Goal: Transaction & Acquisition: Purchase product/service

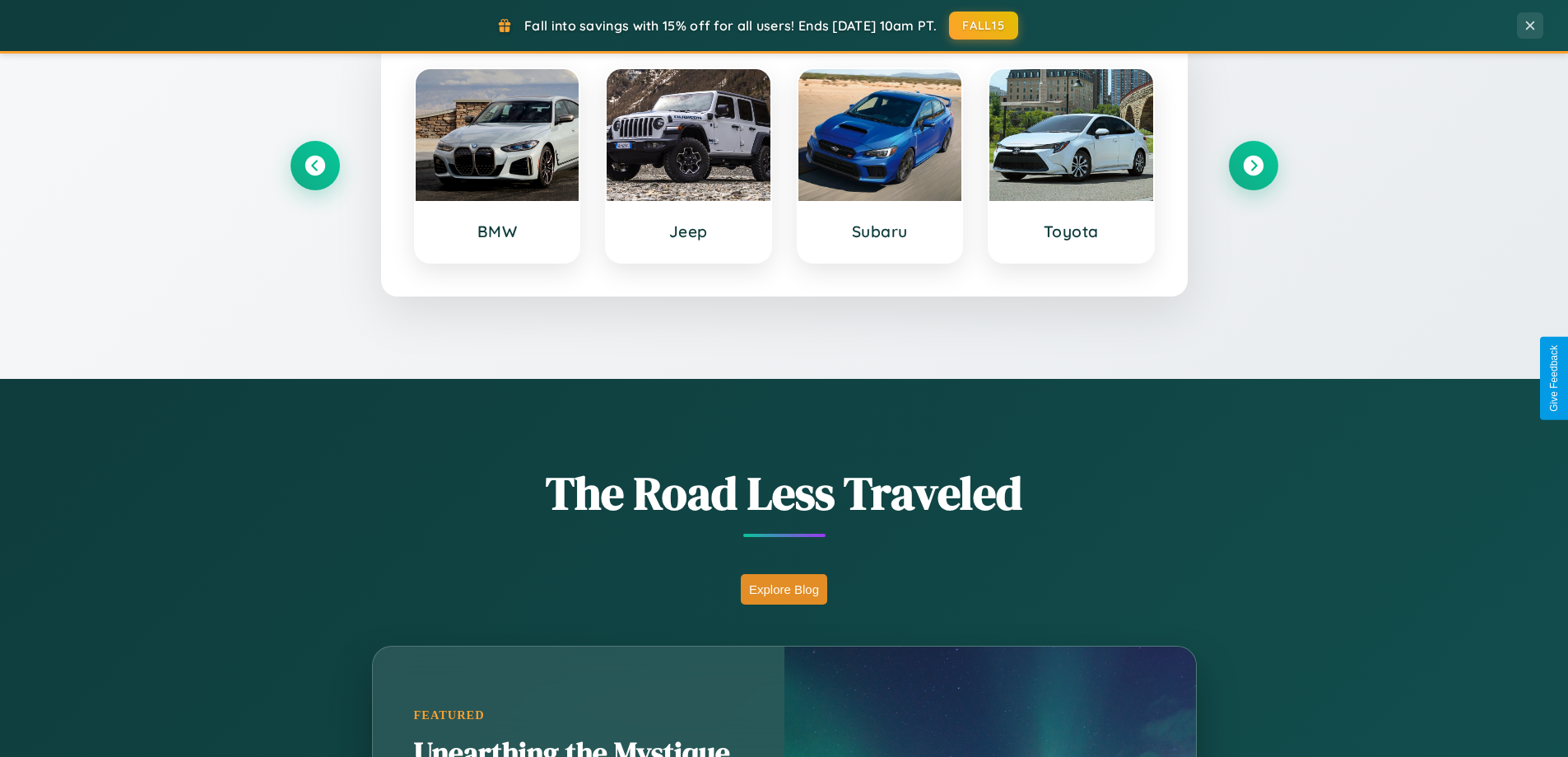
scroll to position [1133, 0]
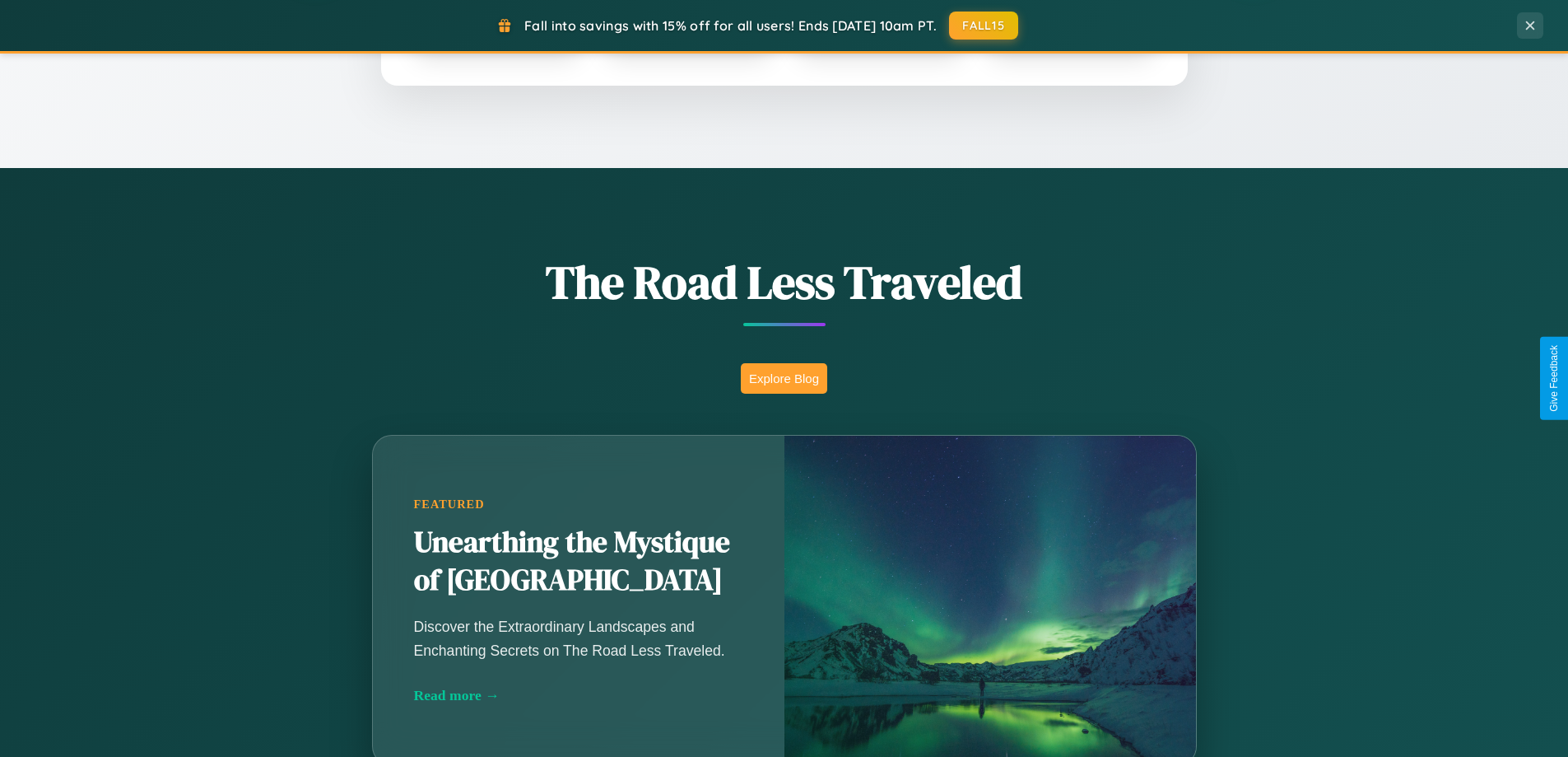
click at [784, 378] on button "Explore Blog" at bounding box center [784, 378] width 86 height 30
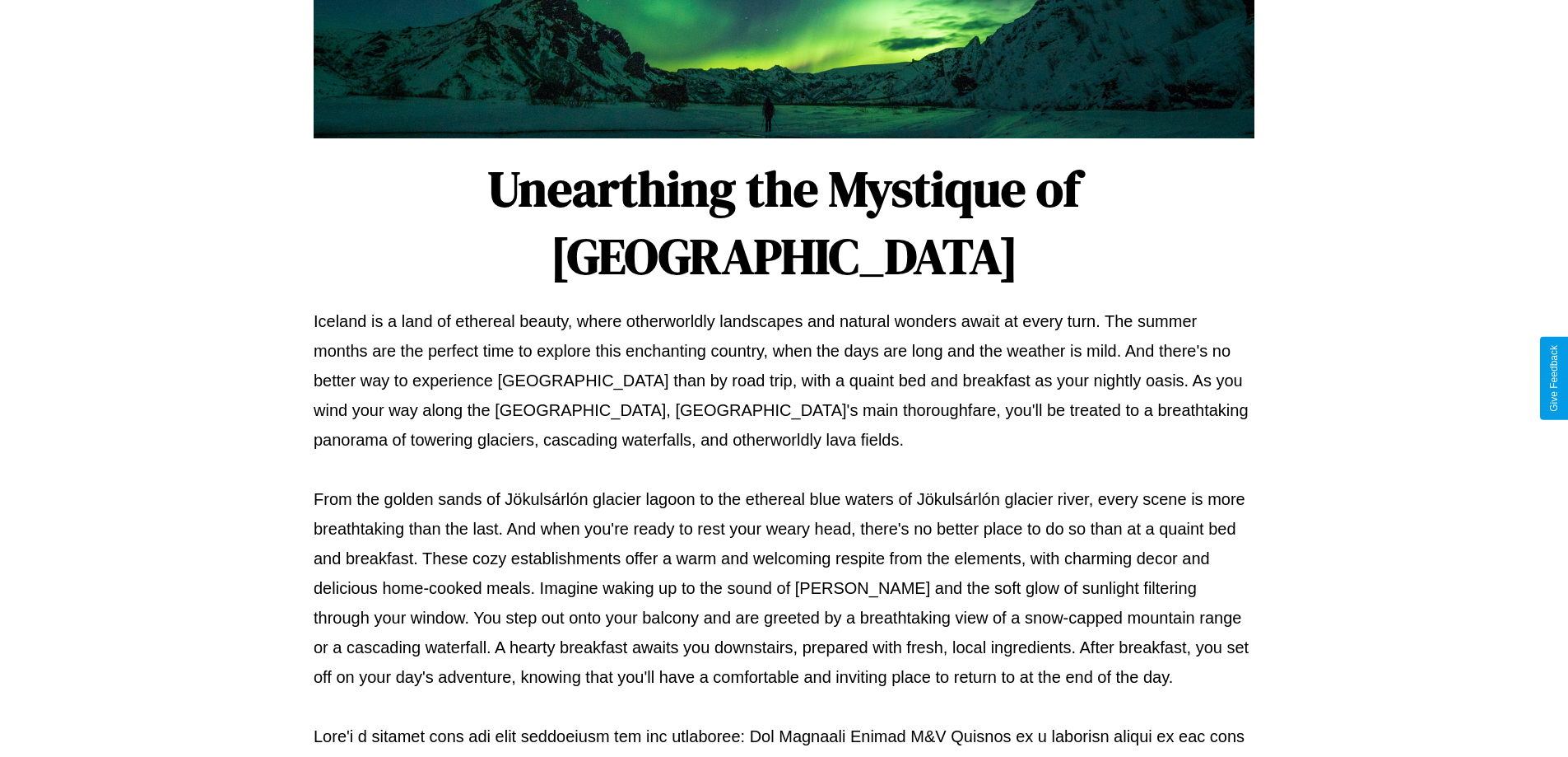
scroll to position [533, 0]
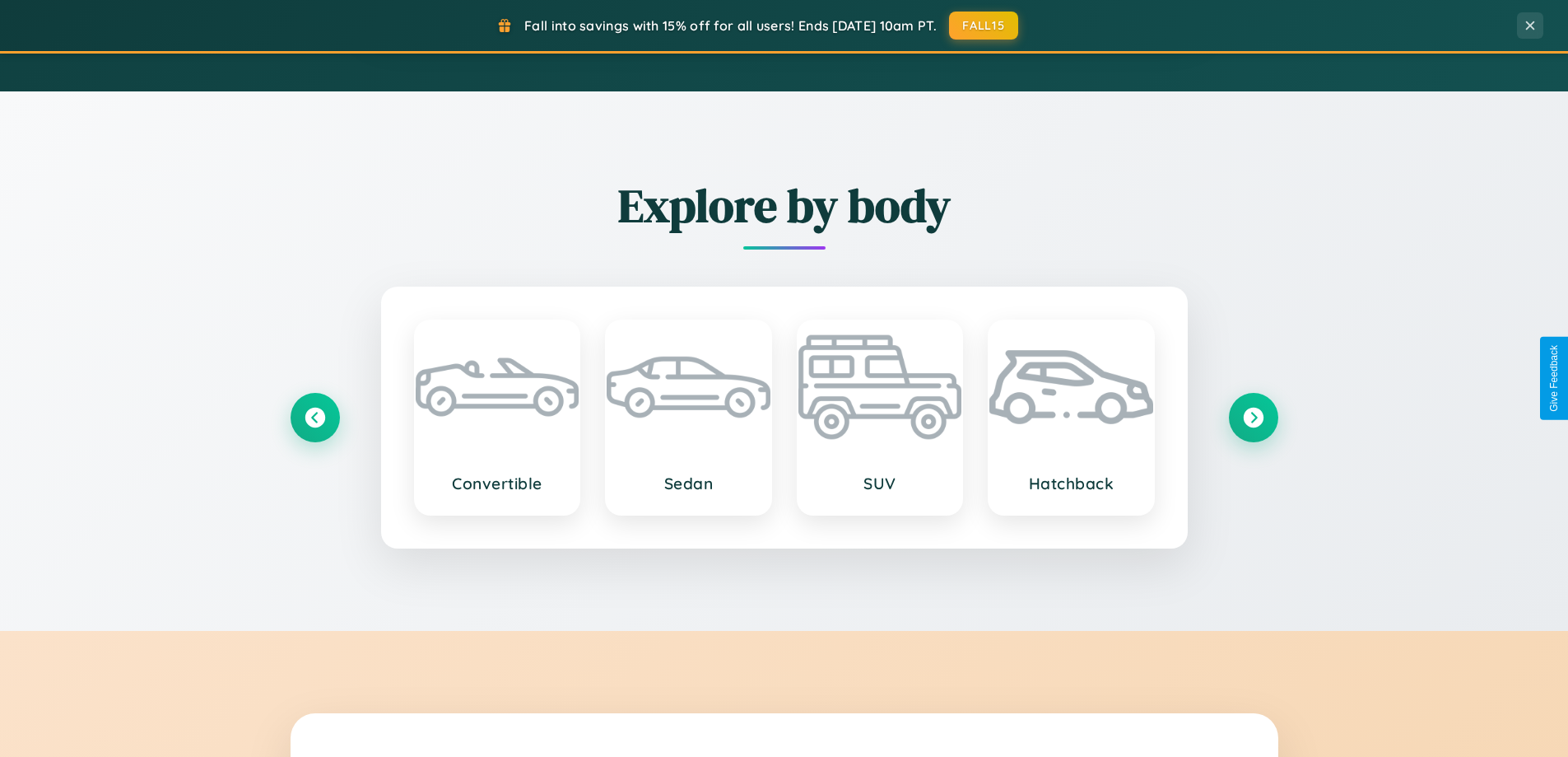
scroll to position [1133, 0]
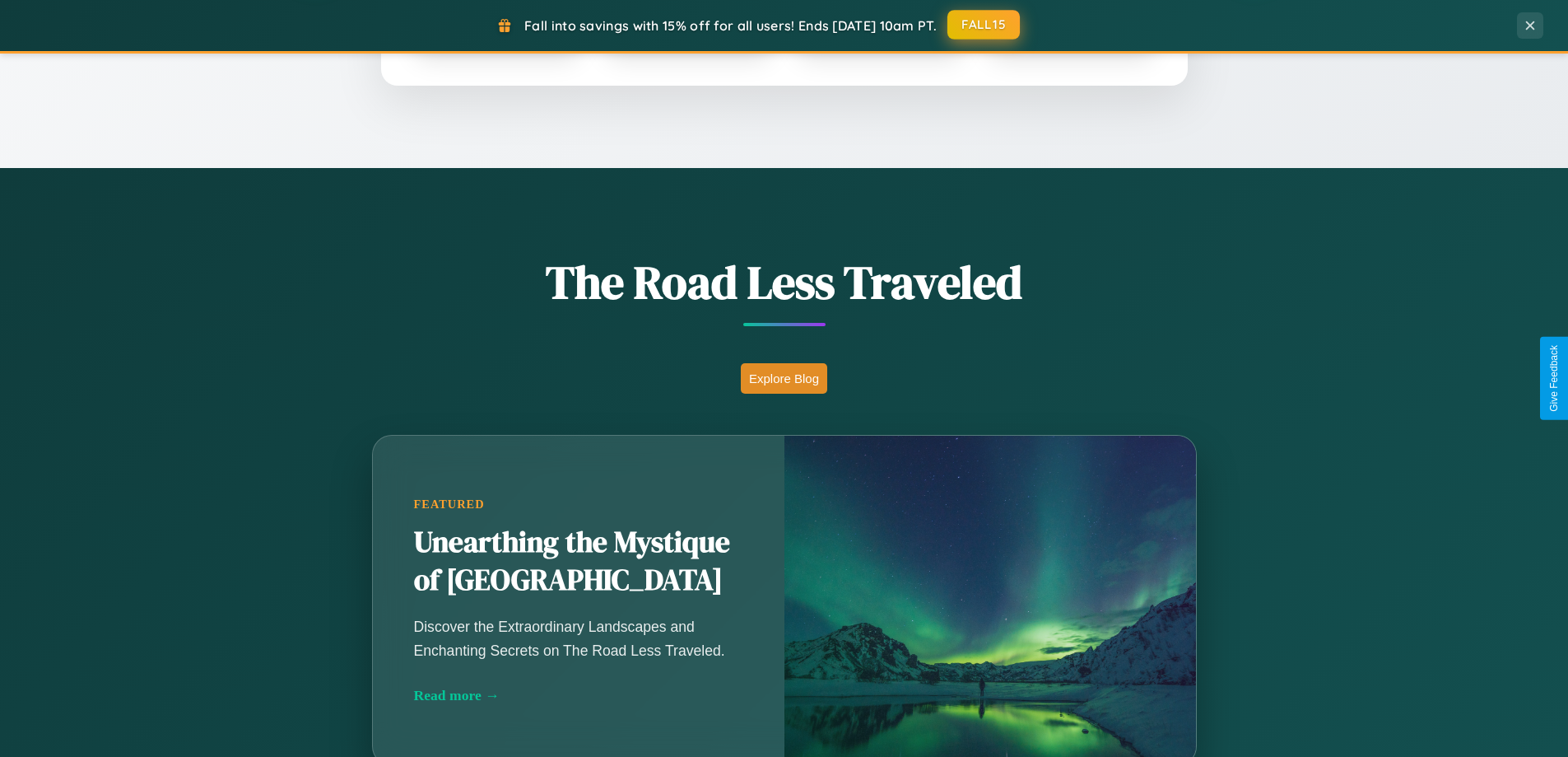
click at [985, 25] on button "FALL15" at bounding box center [984, 24] width 72 height 29
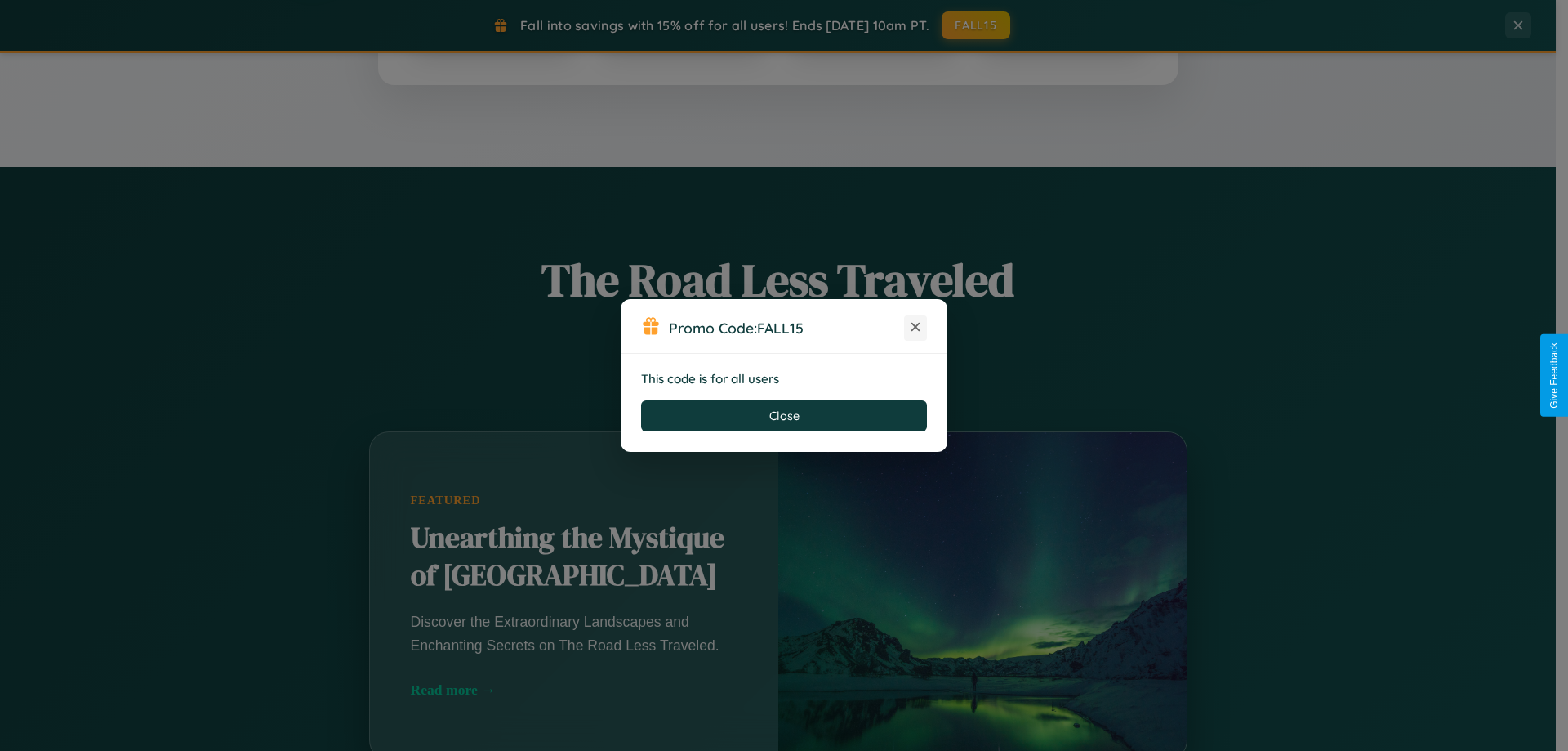
click at [915, 328] on icon at bounding box center [915, 326] width 16 height 16
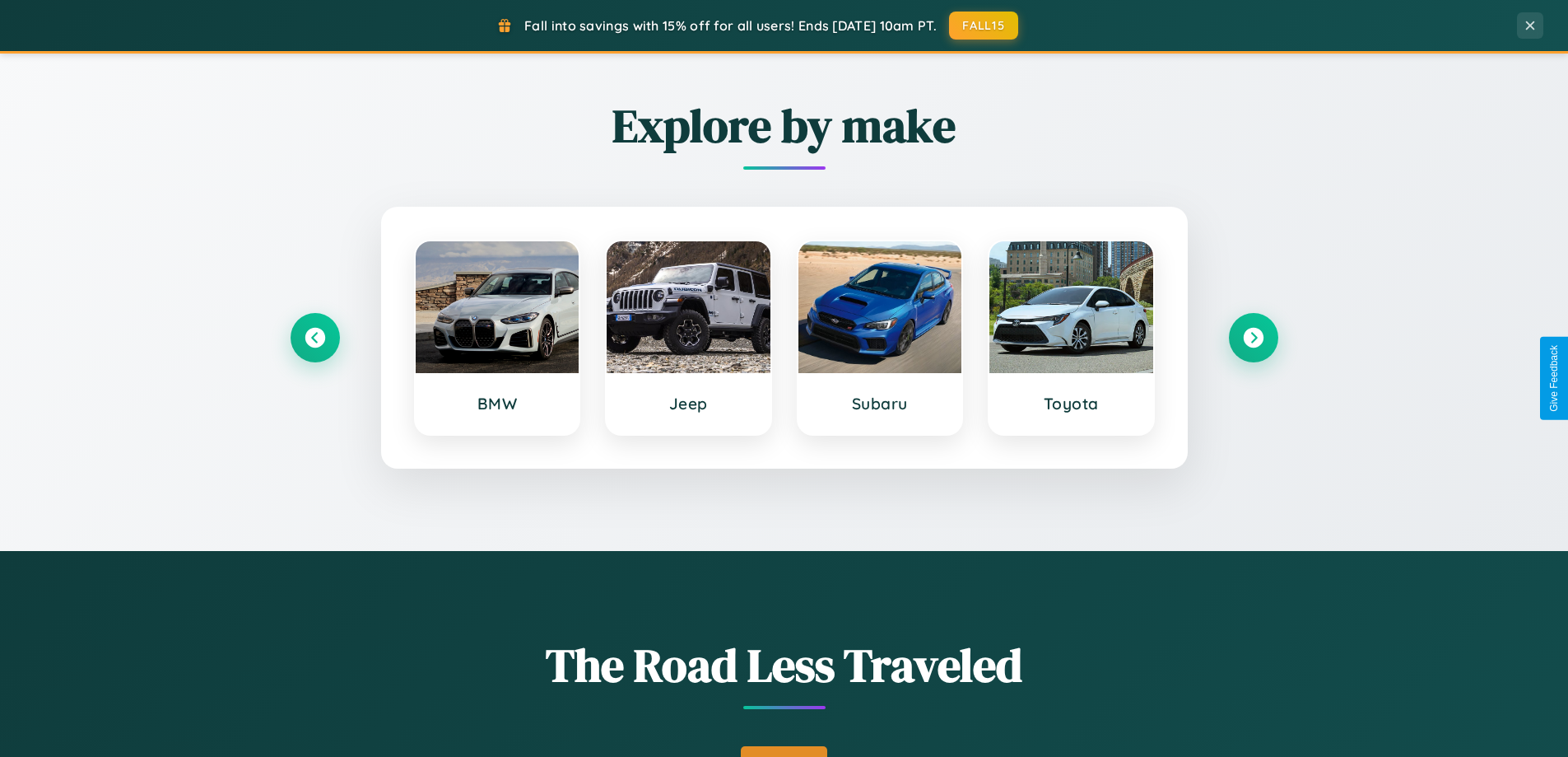
scroll to position [48, 0]
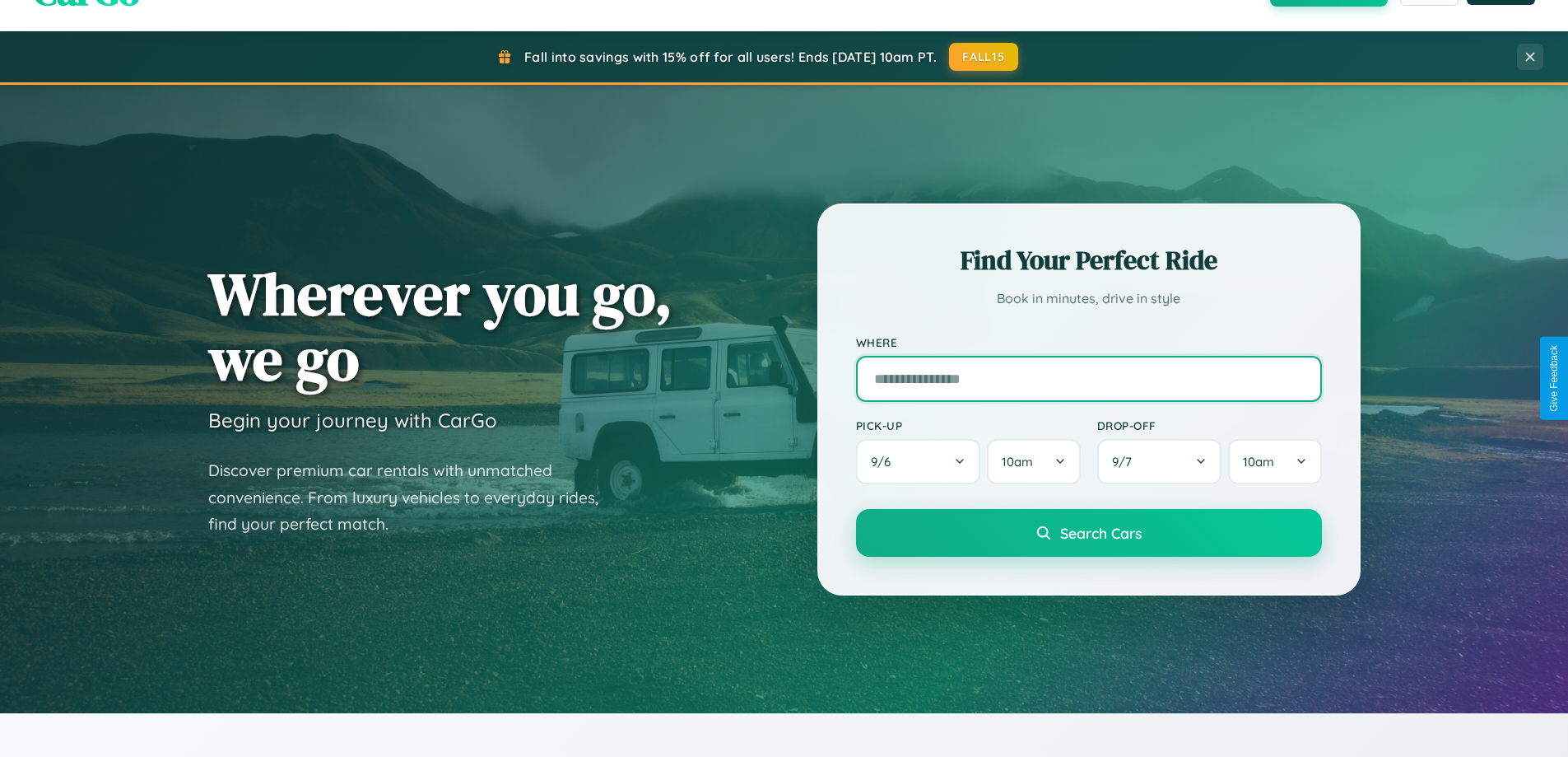
click at [1088, 378] on input "text" at bounding box center [1089, 378] width 466 height 46
type input "******"
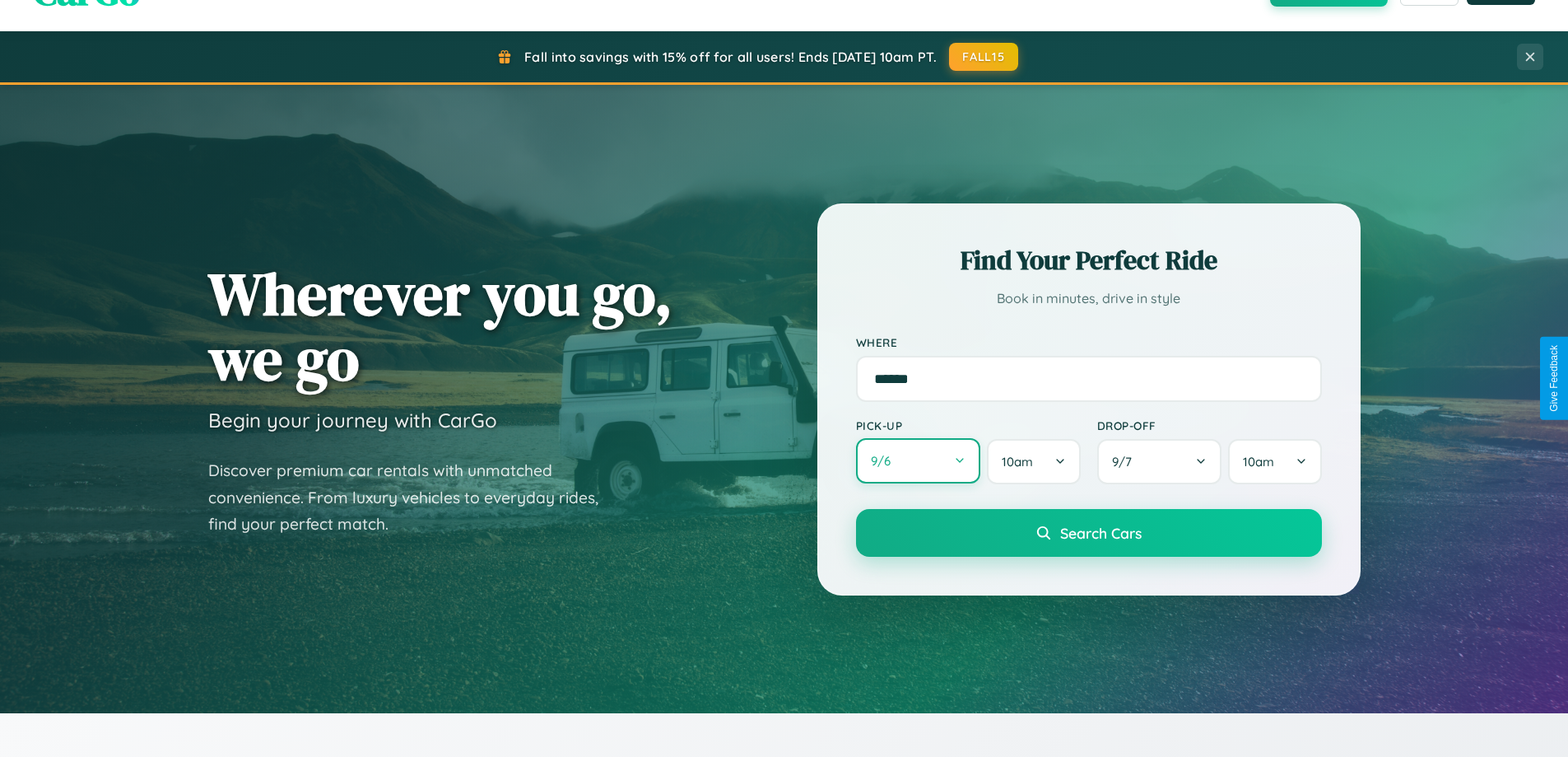
click at [918, 461] on button "9 / 6" at bounding box center [918, 461] width 125 height 45
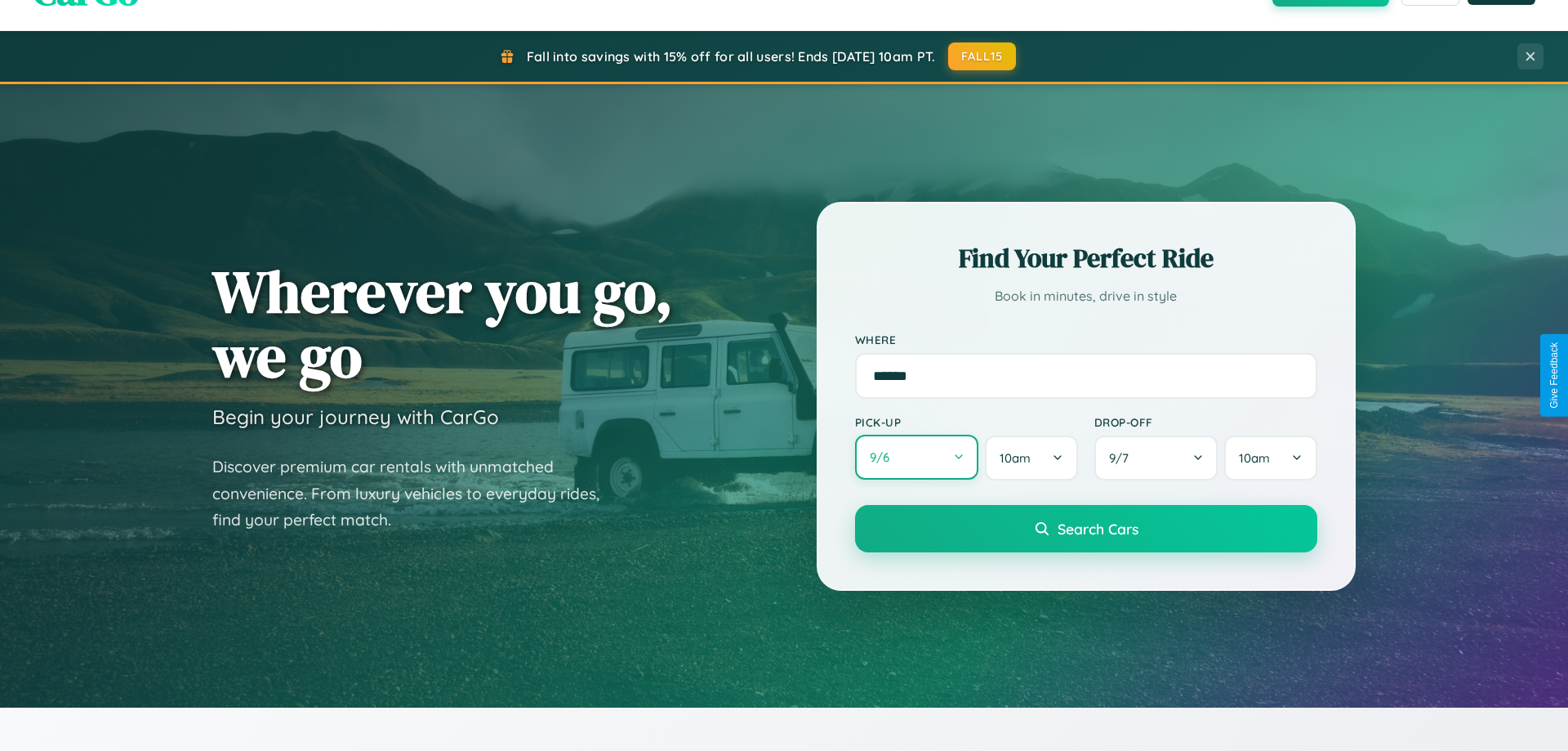
select select "*"
select select "****"
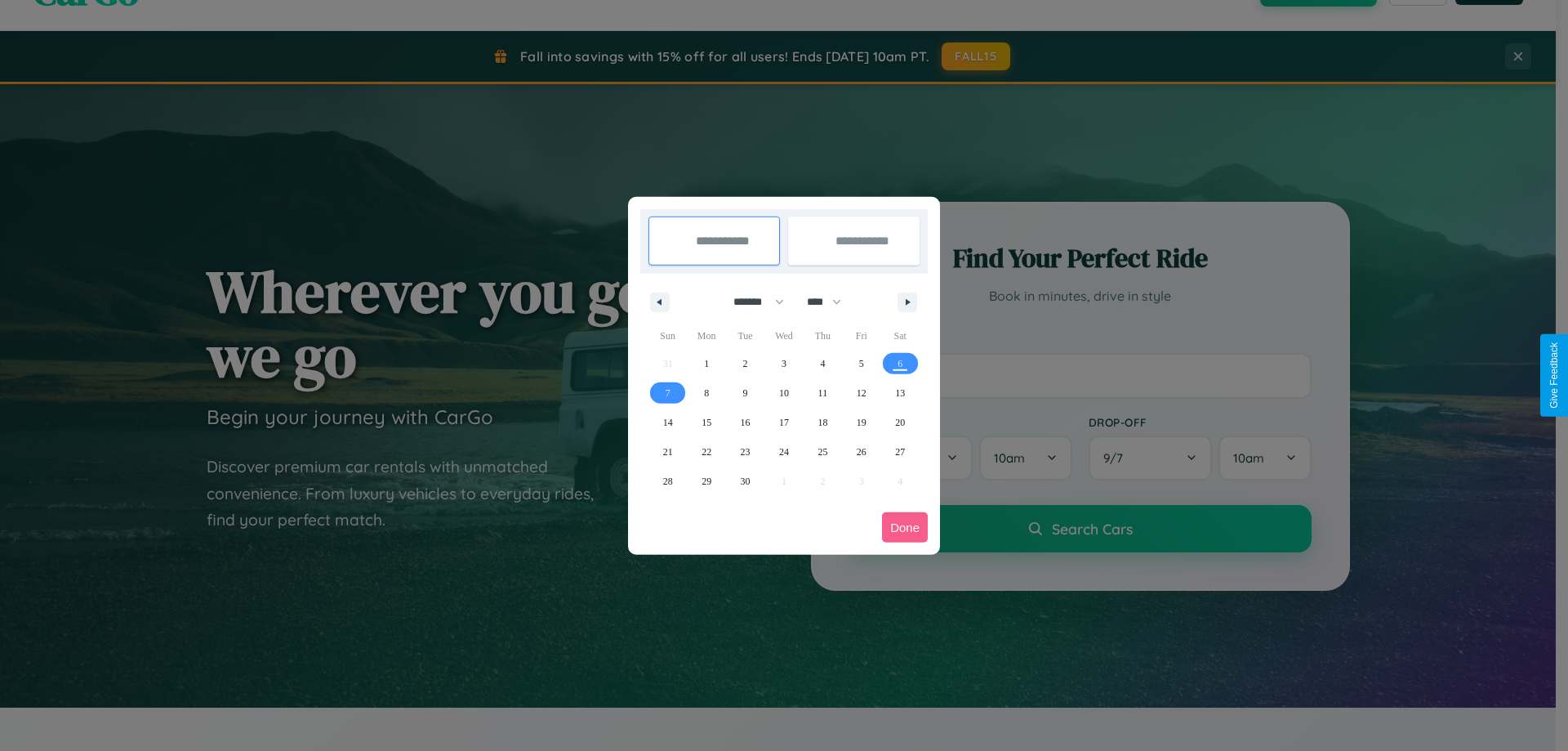
click at [751, 301] on select "******* ******** ***** ***** *** **** **** ****** ********* ******* ******** **…" at bounding box center [755, 301] width 69 height 27
select select "**"
click at [900, 363] on span "6" at bounding box center [900, 363] width 5 height 29
type input "**********"
click at [823, 392] on span "11" at bounding box center [823, 393] width 9 height 29
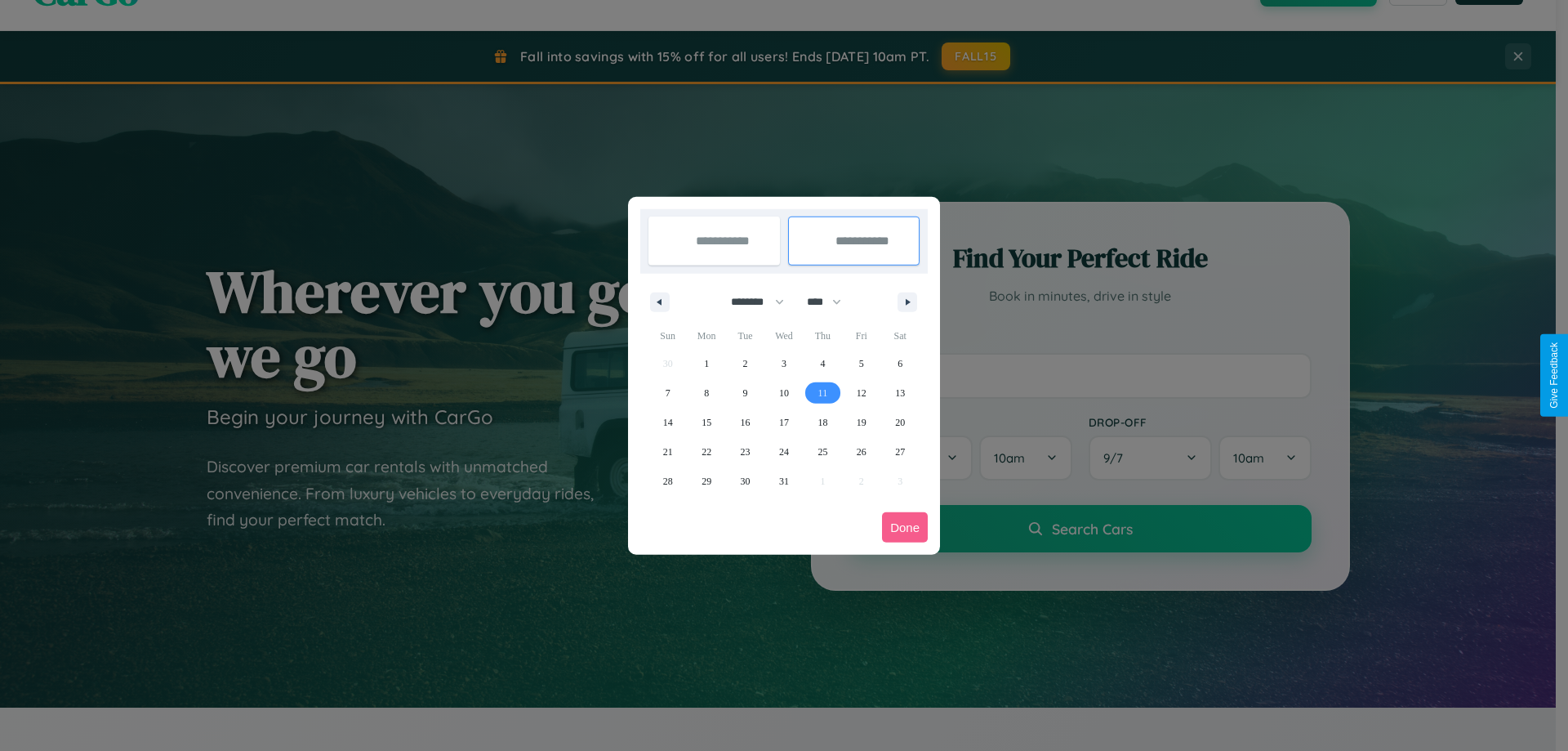
type input "**********"
click at [905, 527] on button "Done" at bounding box center [904, 527] width 45 height 30
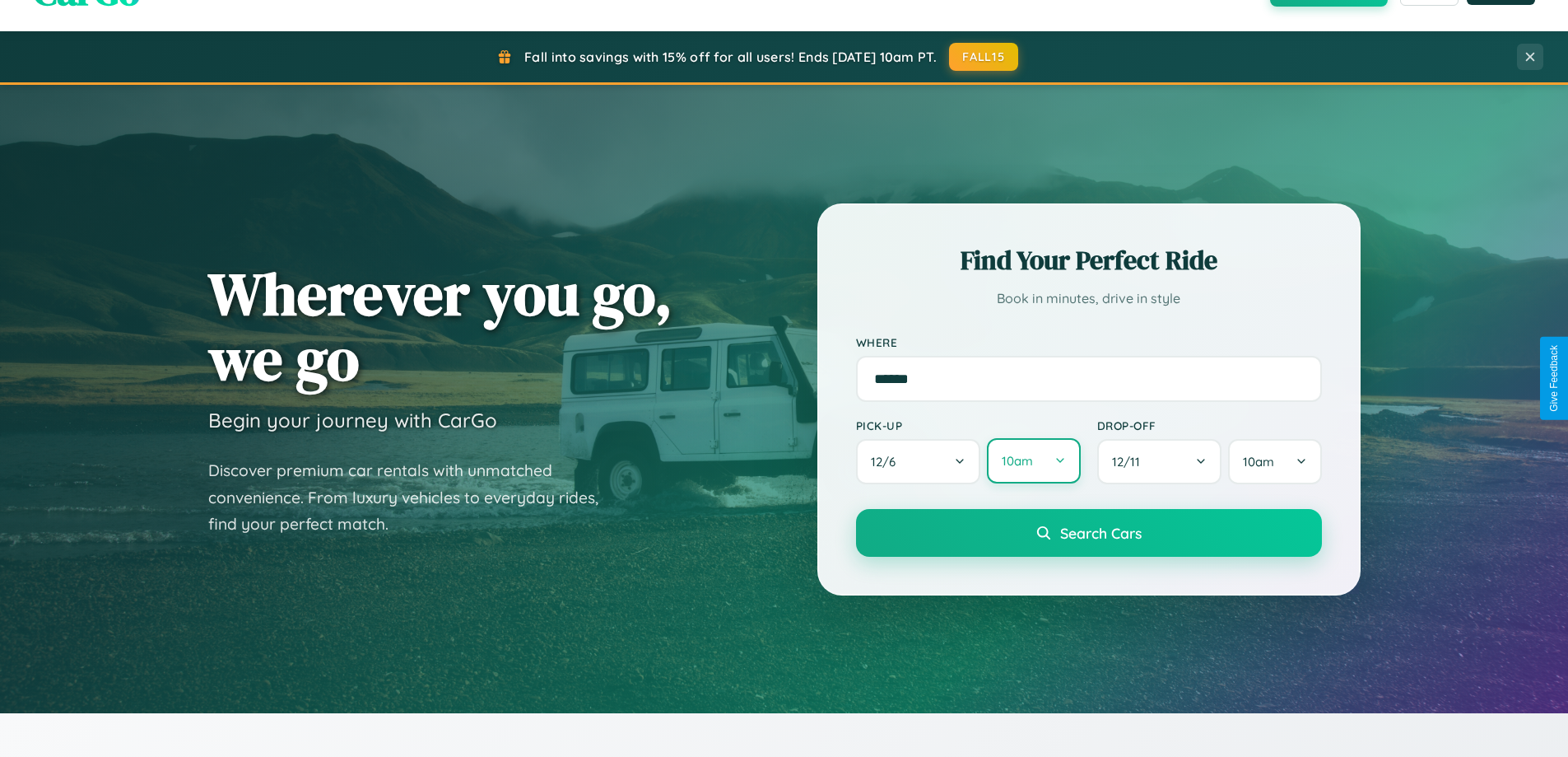
click at [1033, 461] on button "10am" at bounding box center [1034, 461] width 93 height 45
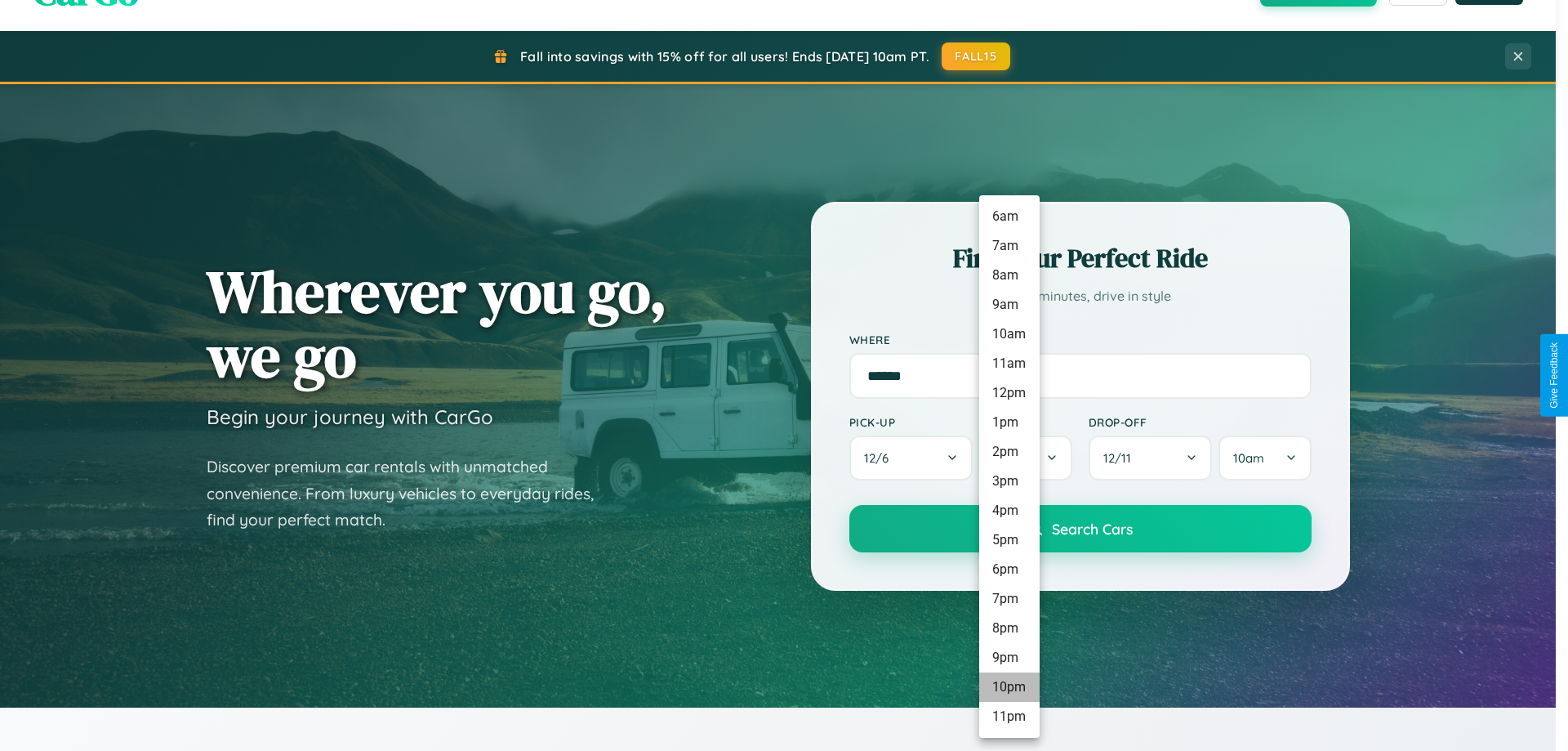
click at [1008, 687] on li "10pm" at bounding box center [1009, 687] width 61 height 29
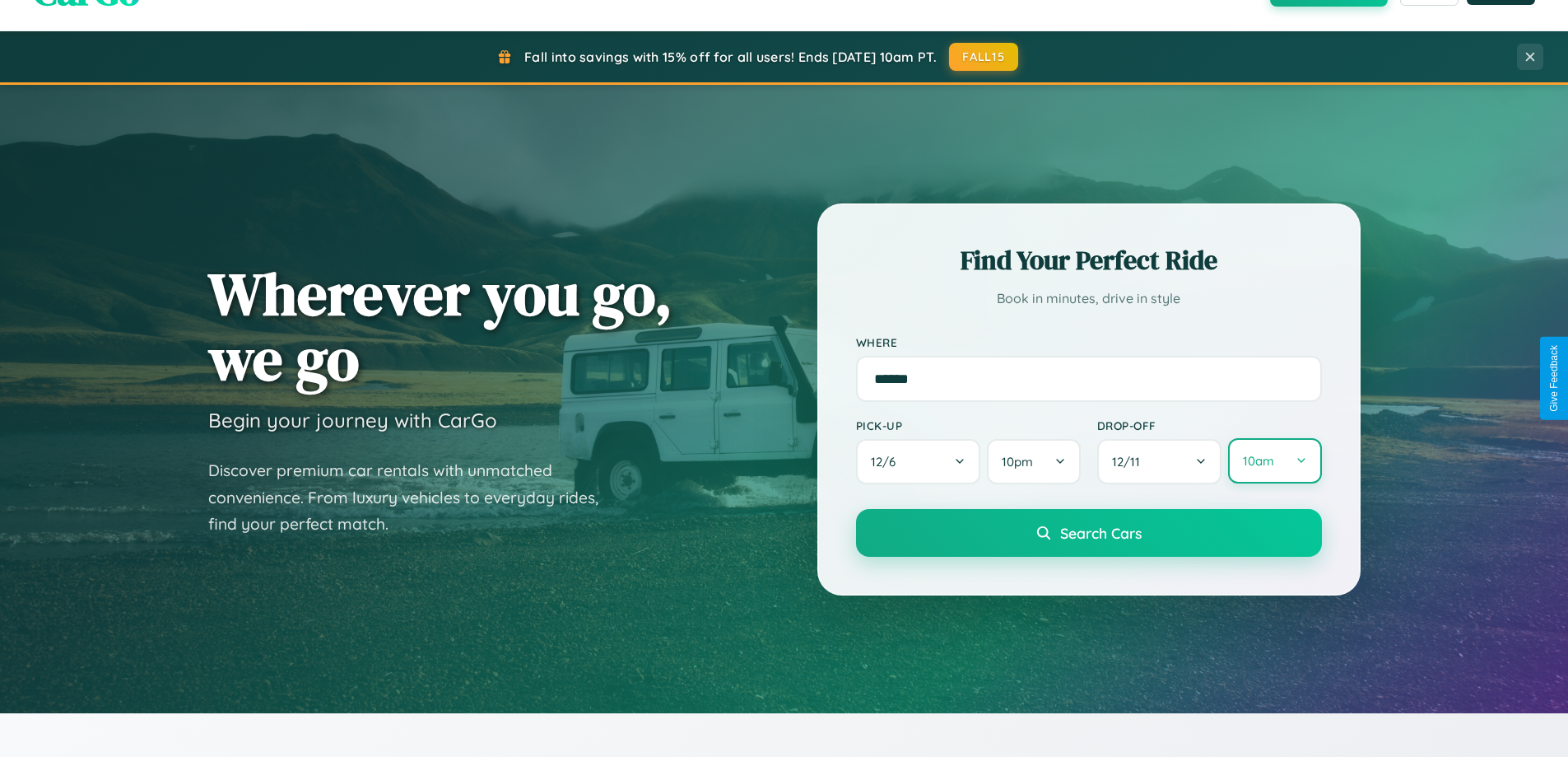
click at [1275, 461] on button "10am" at bounding box center [1275, 461] width 93 height 45
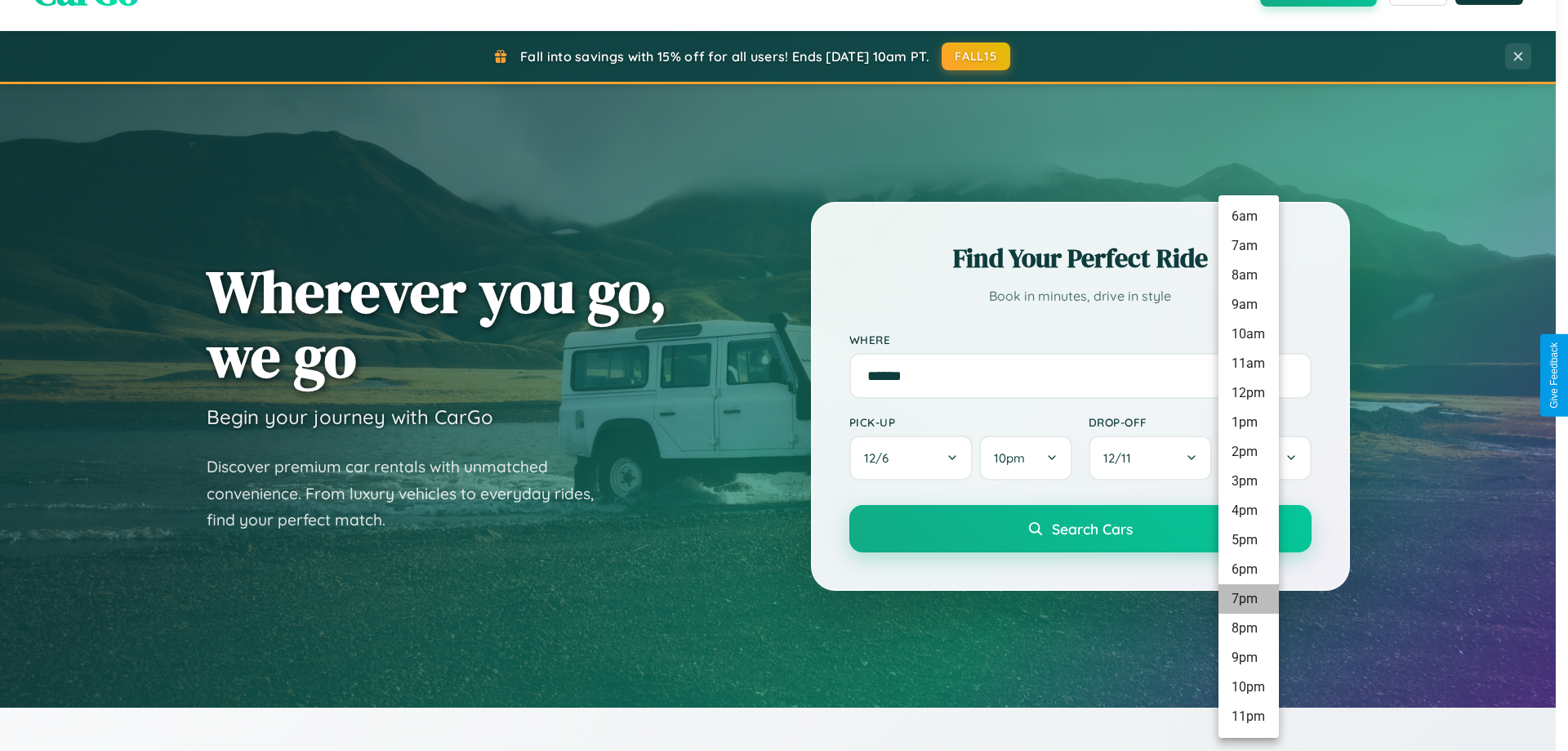
click at [1248, 599] on li "7pm" at bounding box center [1248, 599] width 61 height 29
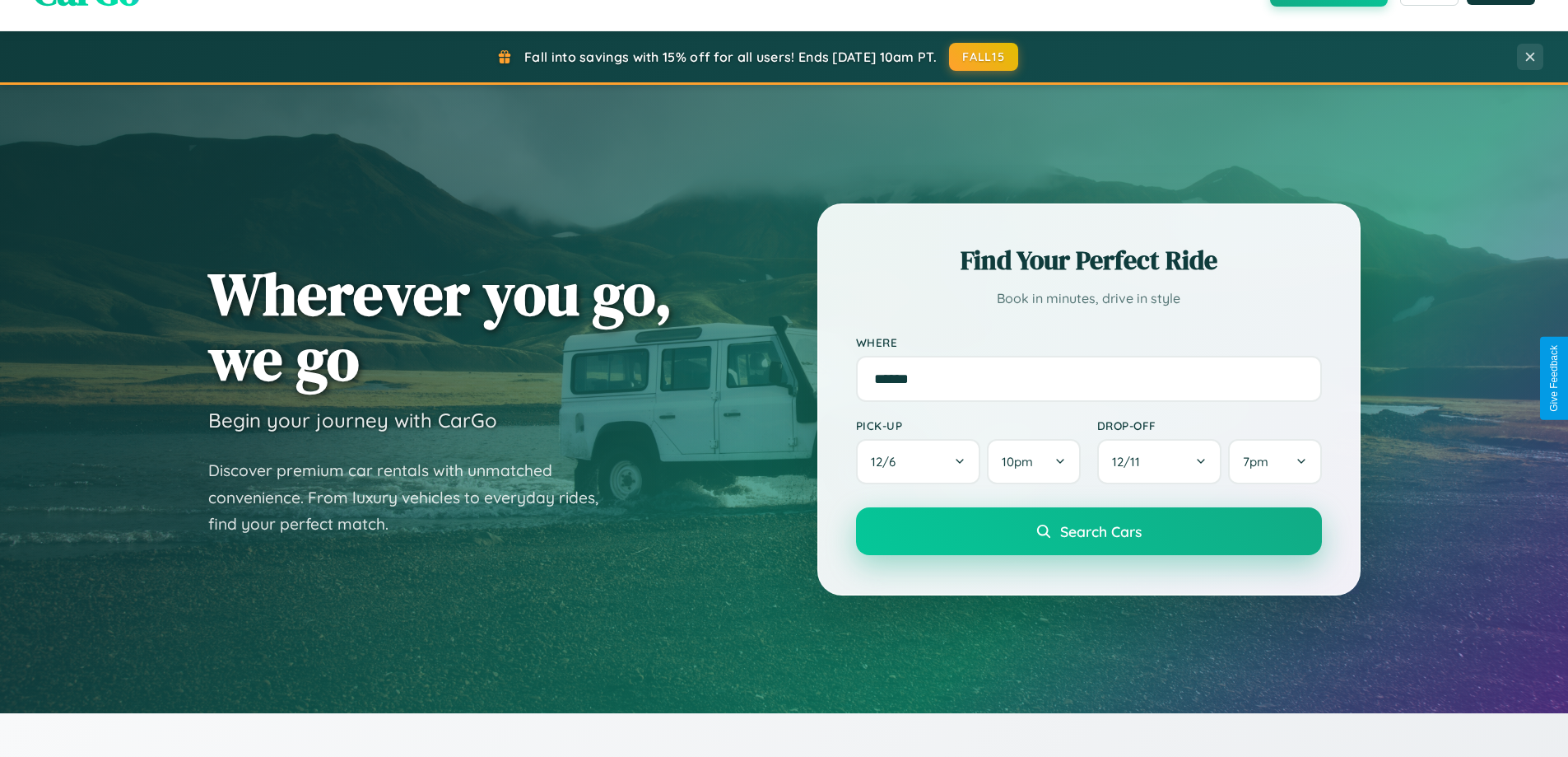
click at [1088, 533] on span "Search Cars" at bounding box center [1101, 531] width 81 height 18
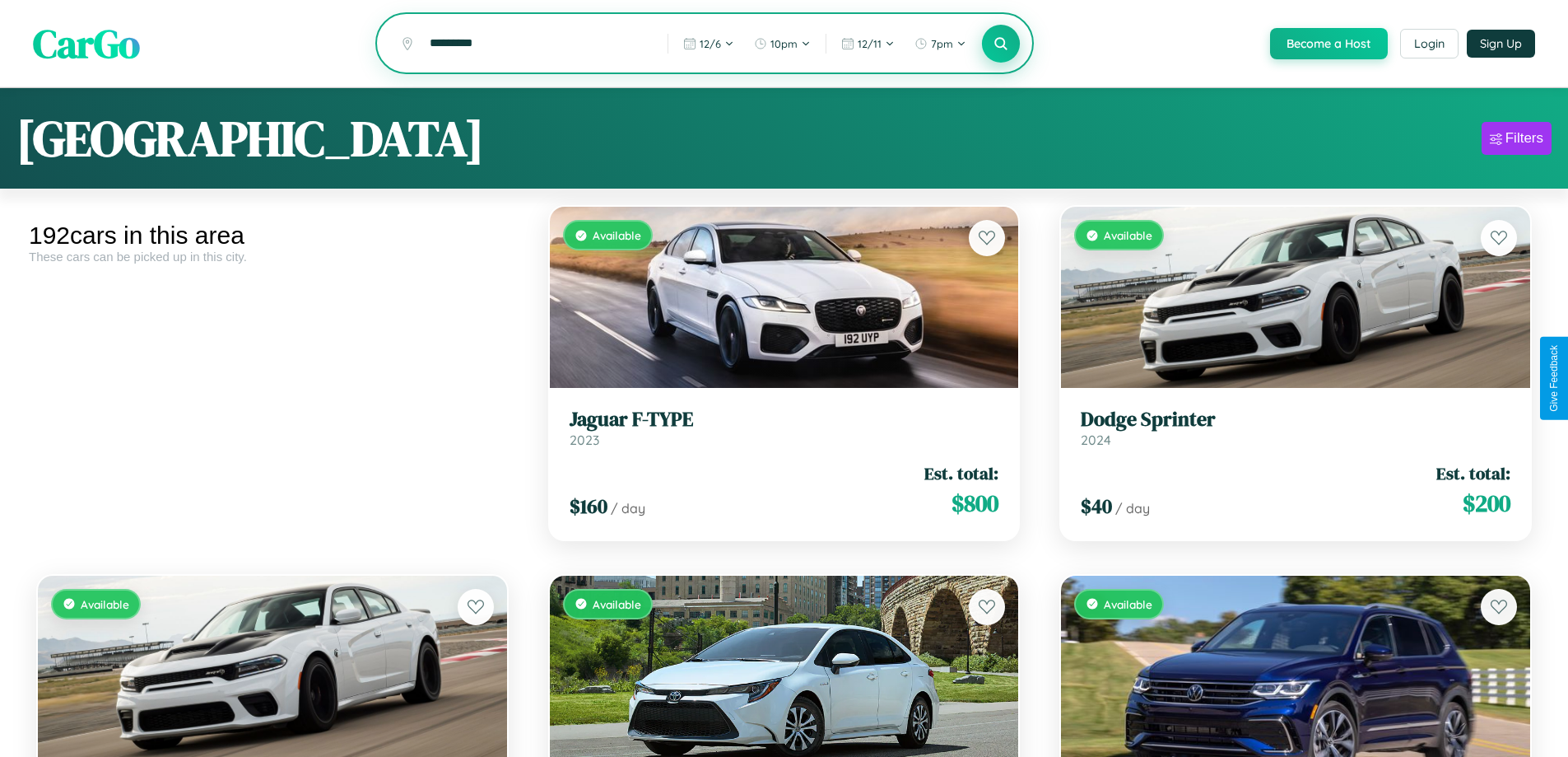
click at [1000, 45] on icon at bounding box center [1001, 43] width 16 height 16
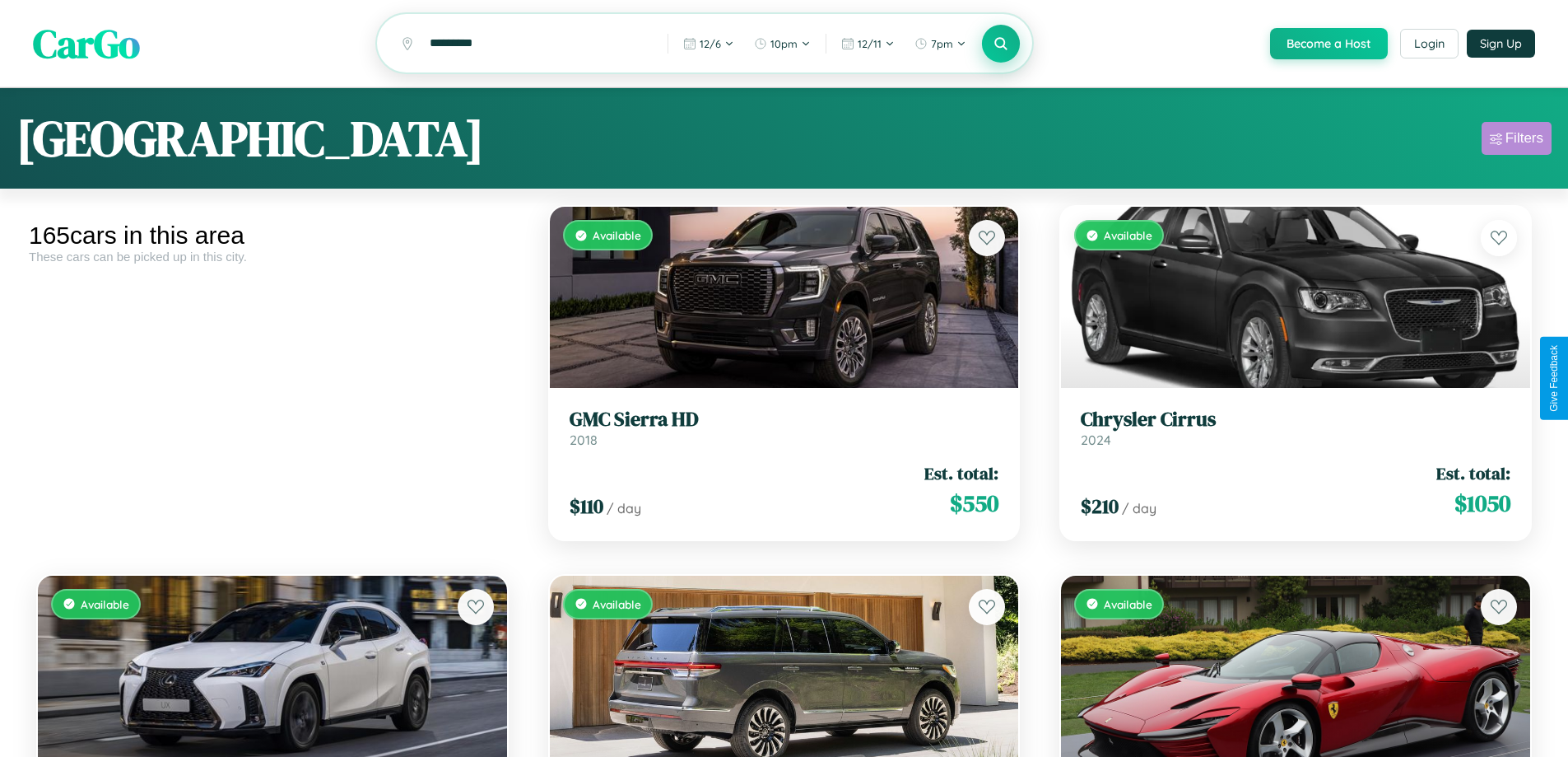
click at [1516, 141] on div "Filters" at bounding box center [1525, 138] width 38 height 16
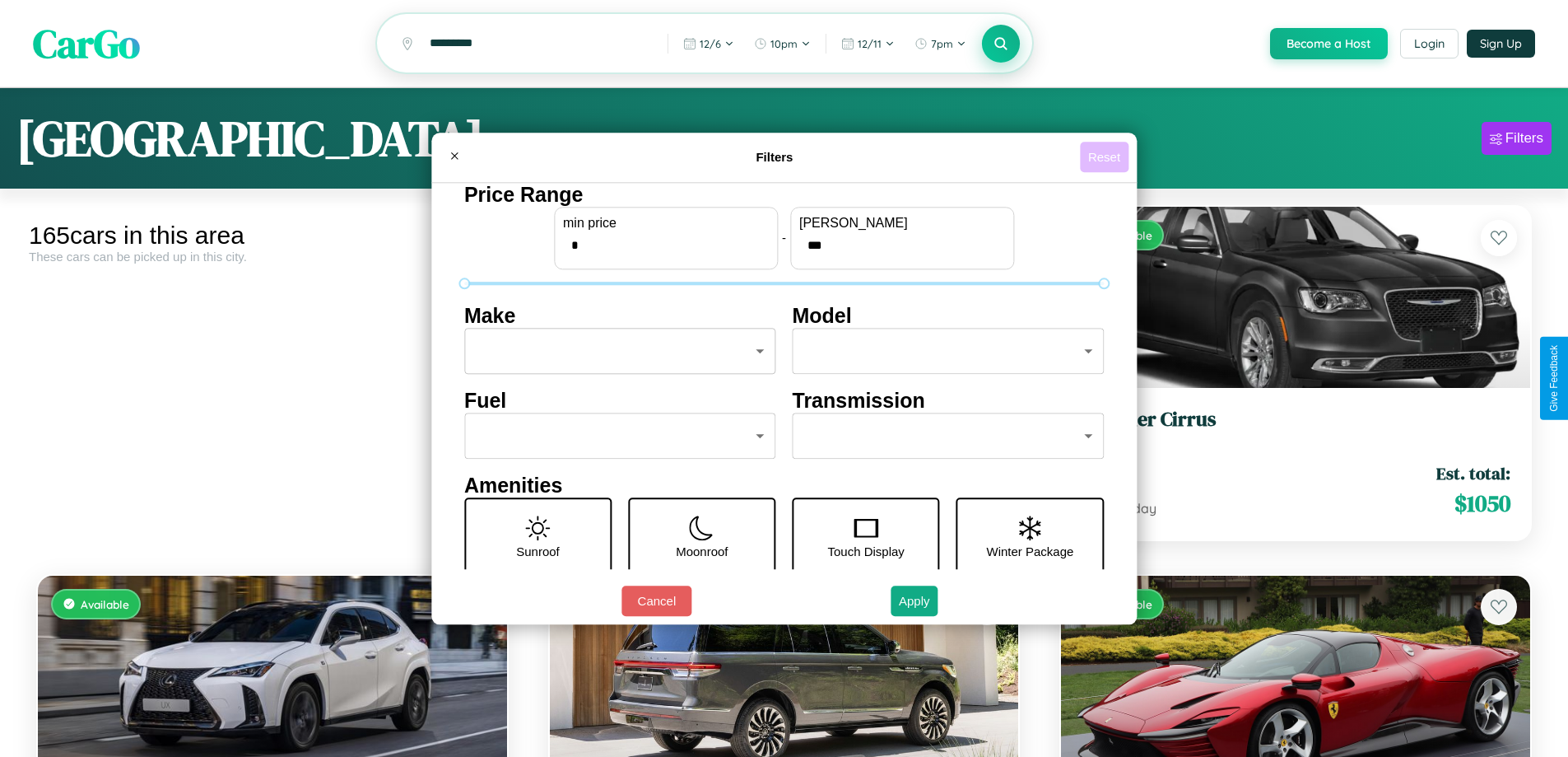
click at [1106, 156] on button "Reset" at bounding box center [1105, 156] width 48 height 30
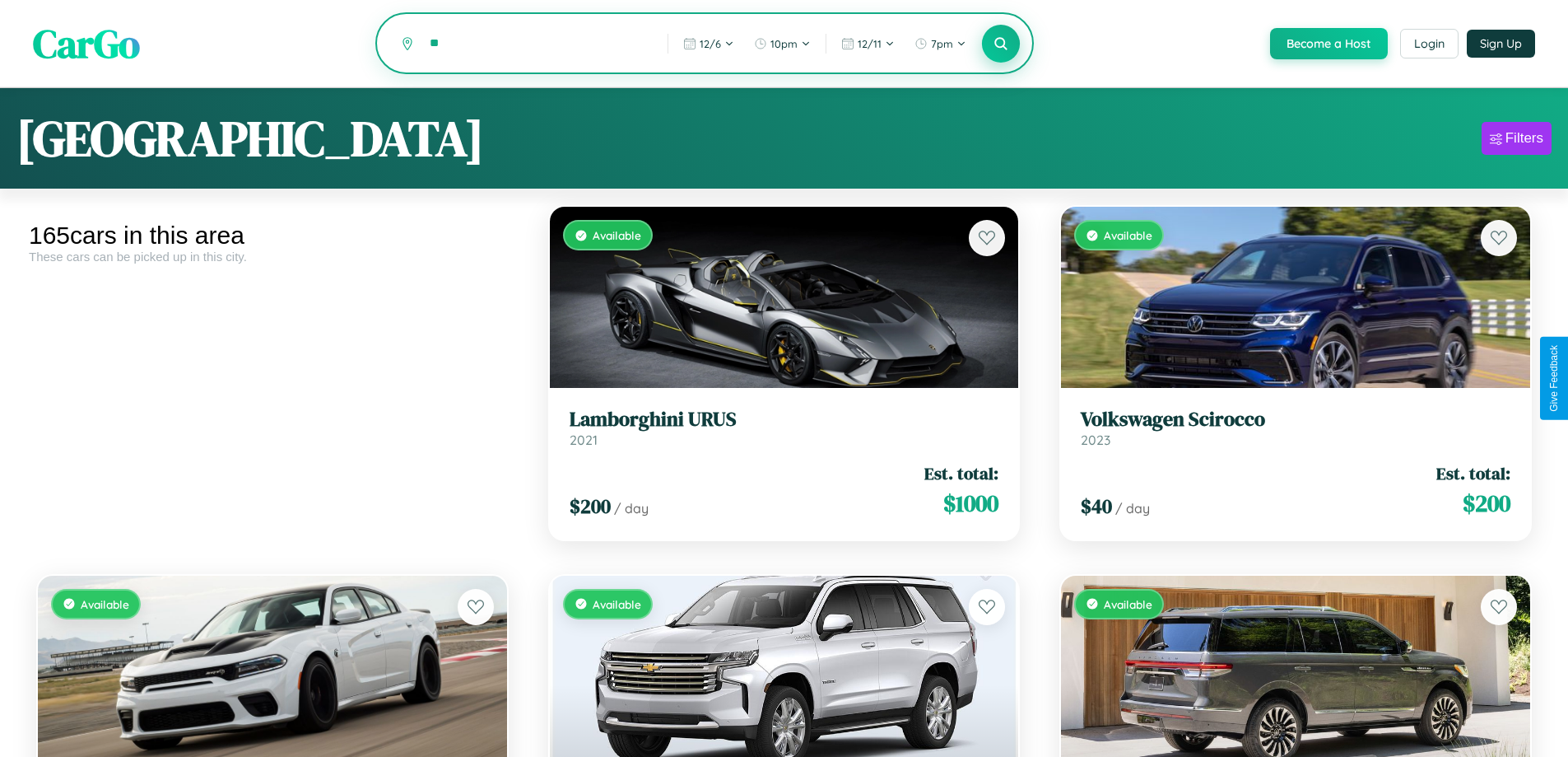
type input "*"
type input "*********"
click at [1000, 44] on icon at bounding box center [1001, 43] width 16 height 16
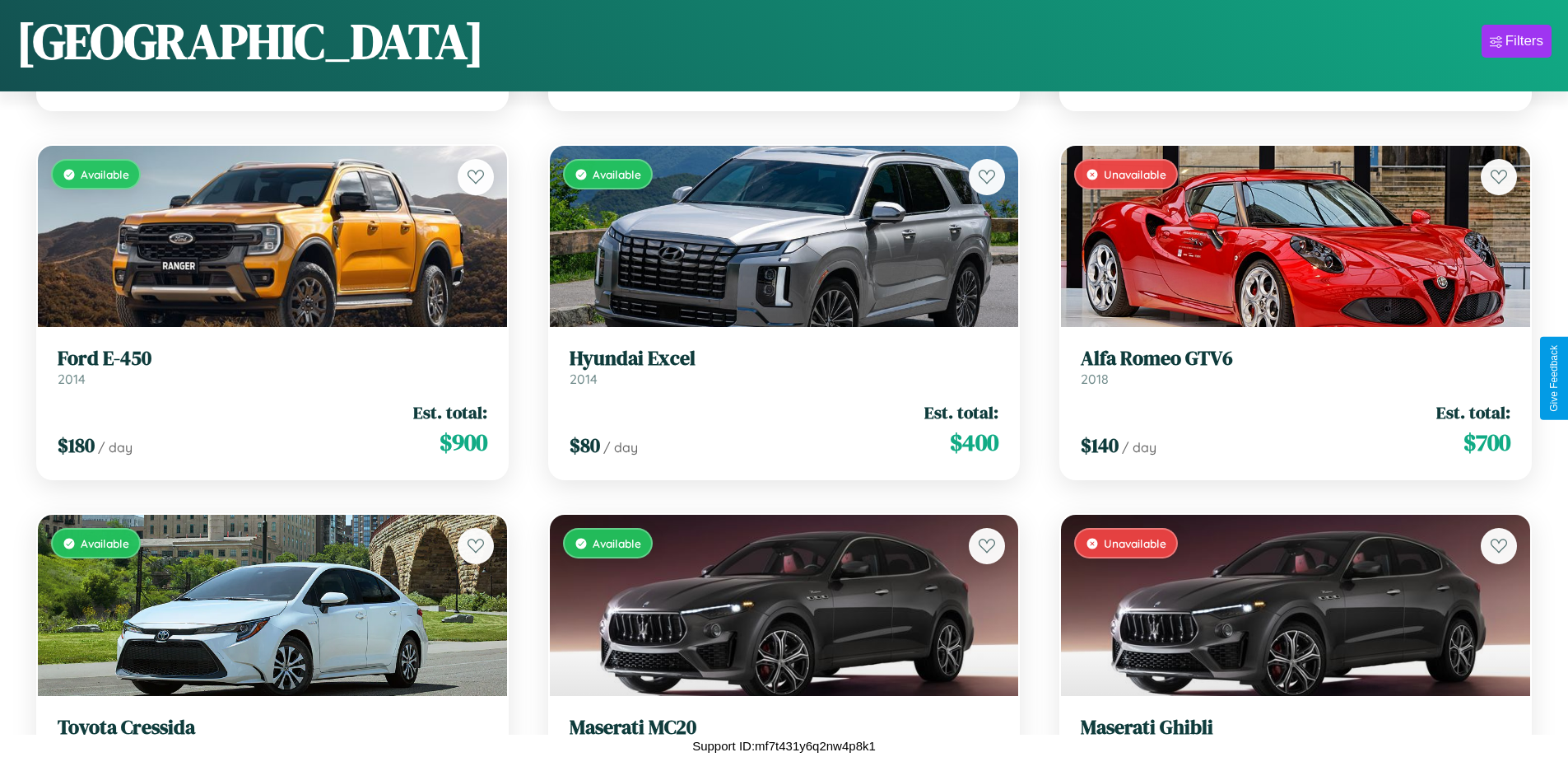
scroll to position [14612, 0]
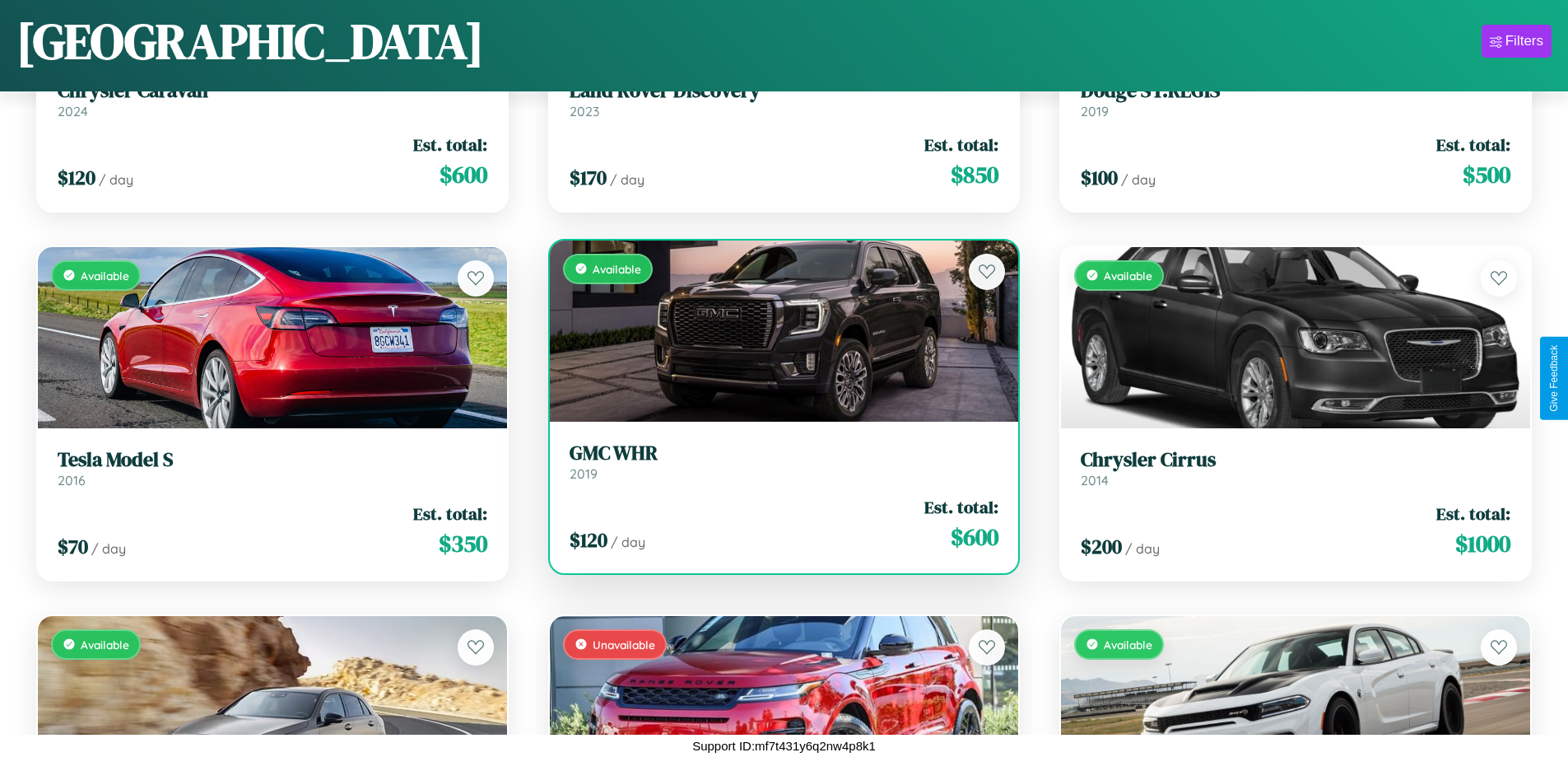
click at [778, 527] on div "$ 120 / day Est. total: $ 600" at bounding box center [784, 524] width 430 height 59
click at [778, 524] on div "$ 120 / day Est. total: $ 600" at bounding box center [784, 524] width 430 height 59
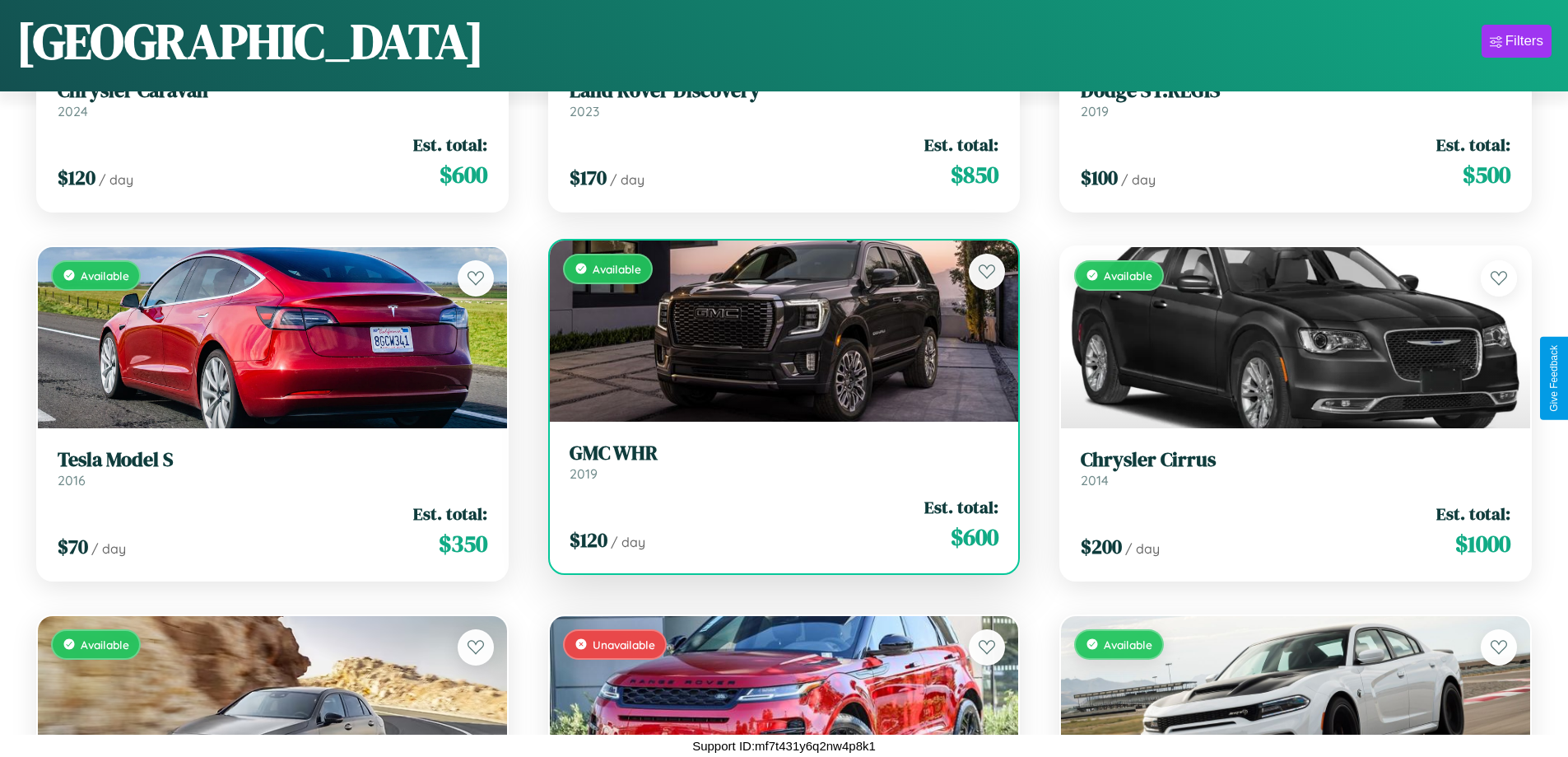
click at [778, 524] on div "$ 120 / day Est. total: $ 600" at bounding box center [784, 524] width 430 height 59
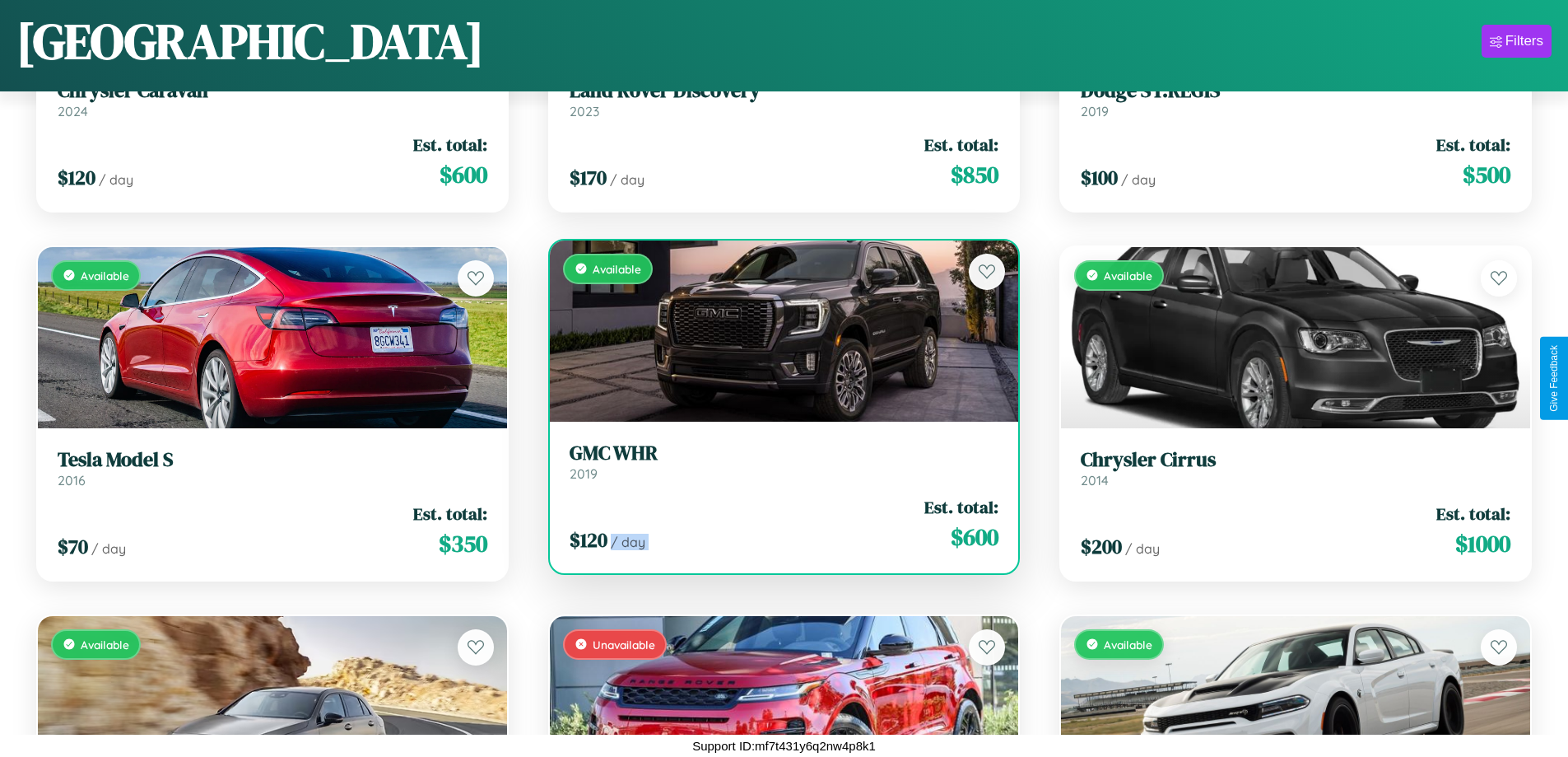
click at [778, 524] on div "$ 120 / day Est. total: $ 600" at bounding box center [784, 524] width 430 height 59
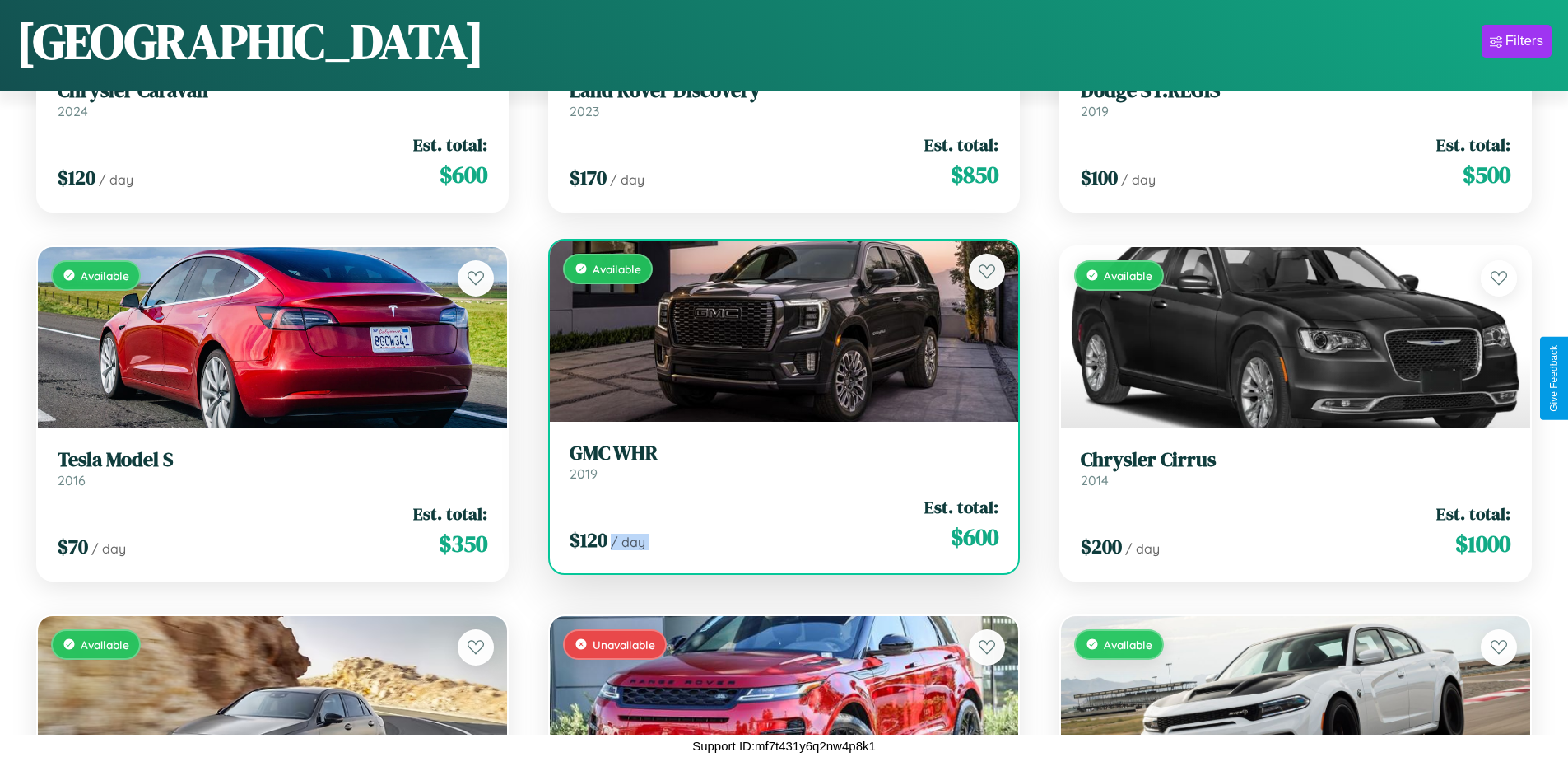
click at [778, 524] on div "$ 120 / day Est. total: $ 600" at bounding box center [784, 524] width 430 height 59
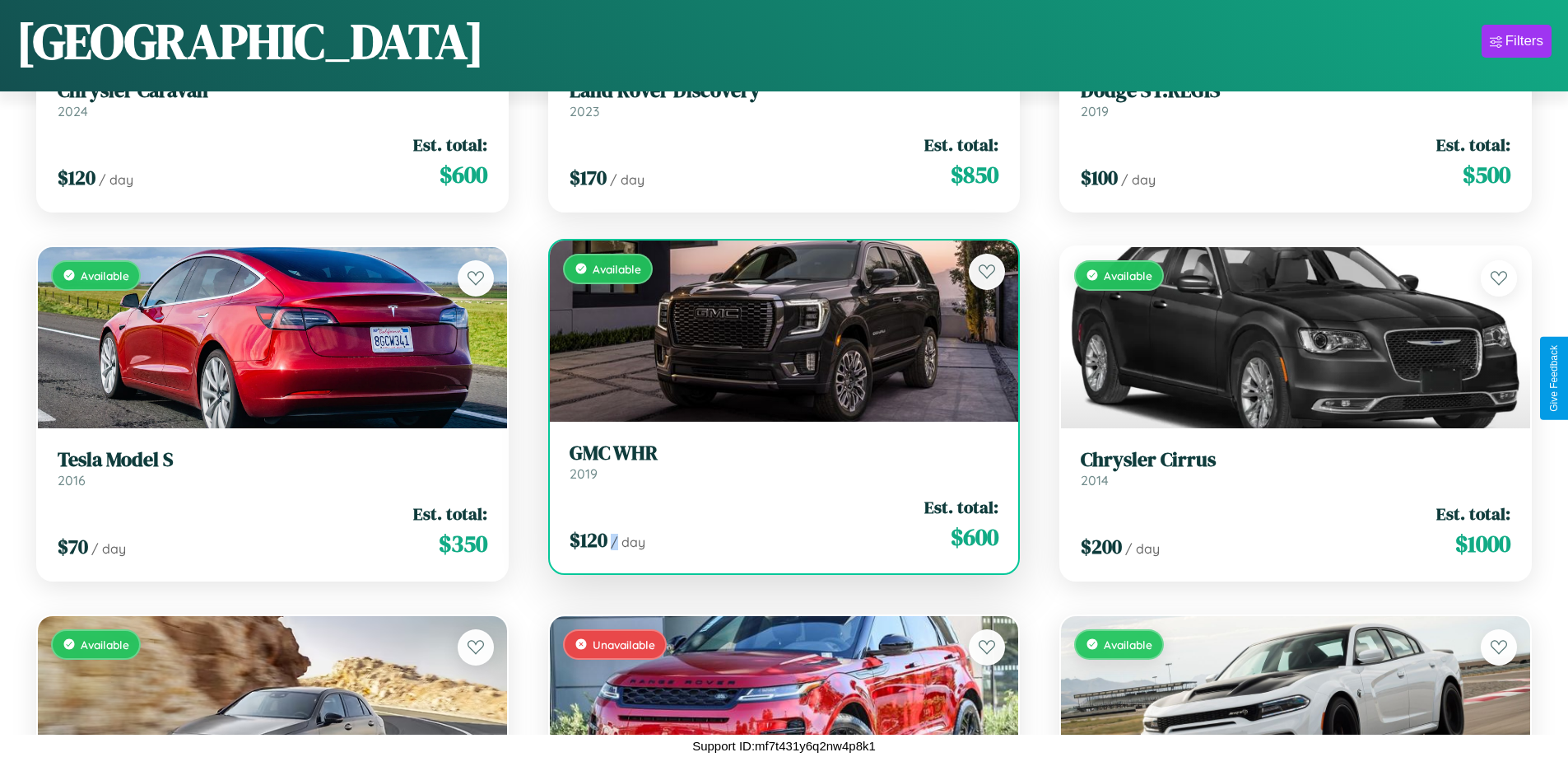
click at [778, 524] on div "$ 120 / day Est. total: $ 600" at bounding box center [784, 524] width 430 height 59
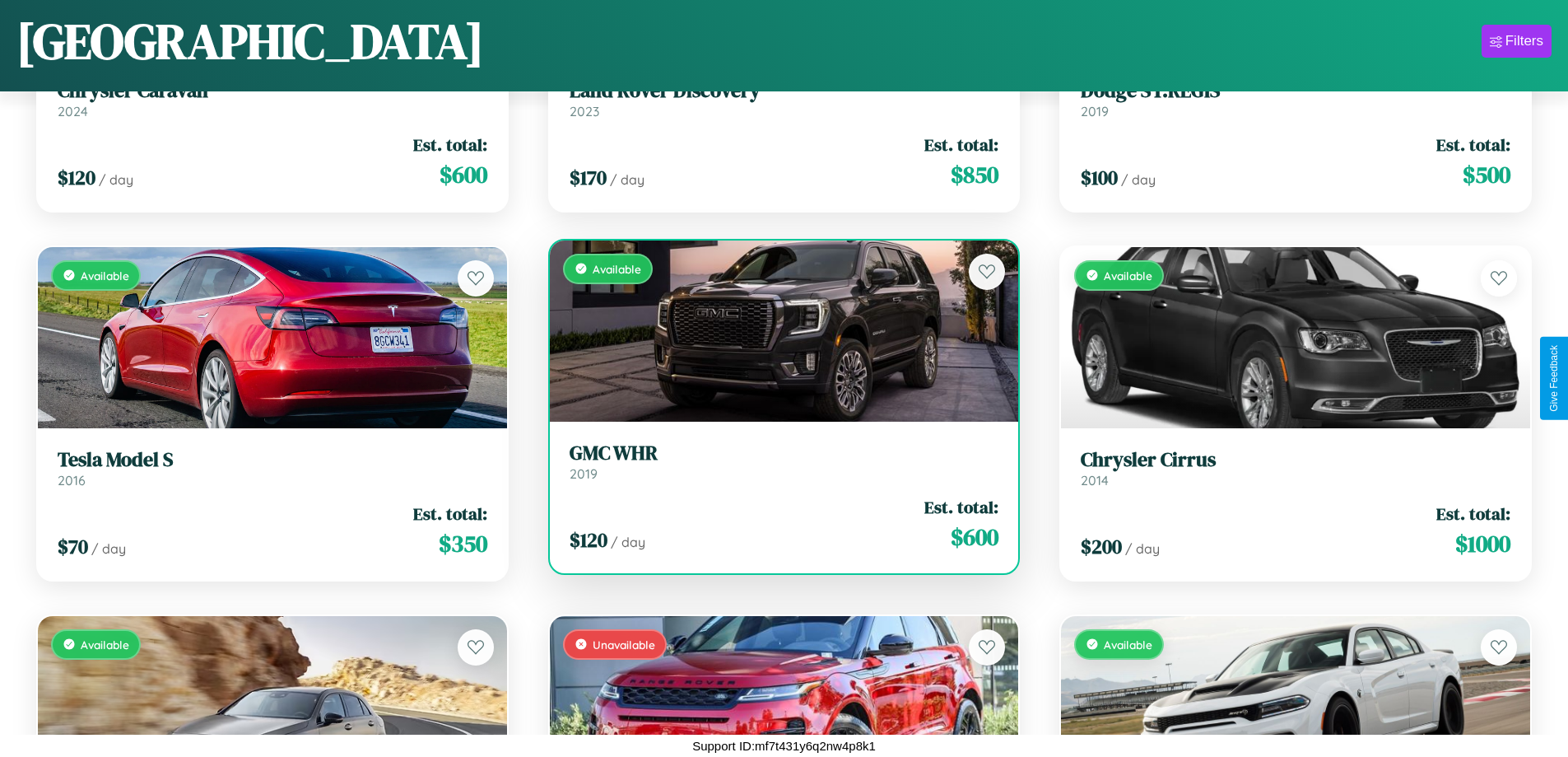
click at [778, 461] on h3 "GMC WHR" at bounding box center [784, 453] width 430 height 24
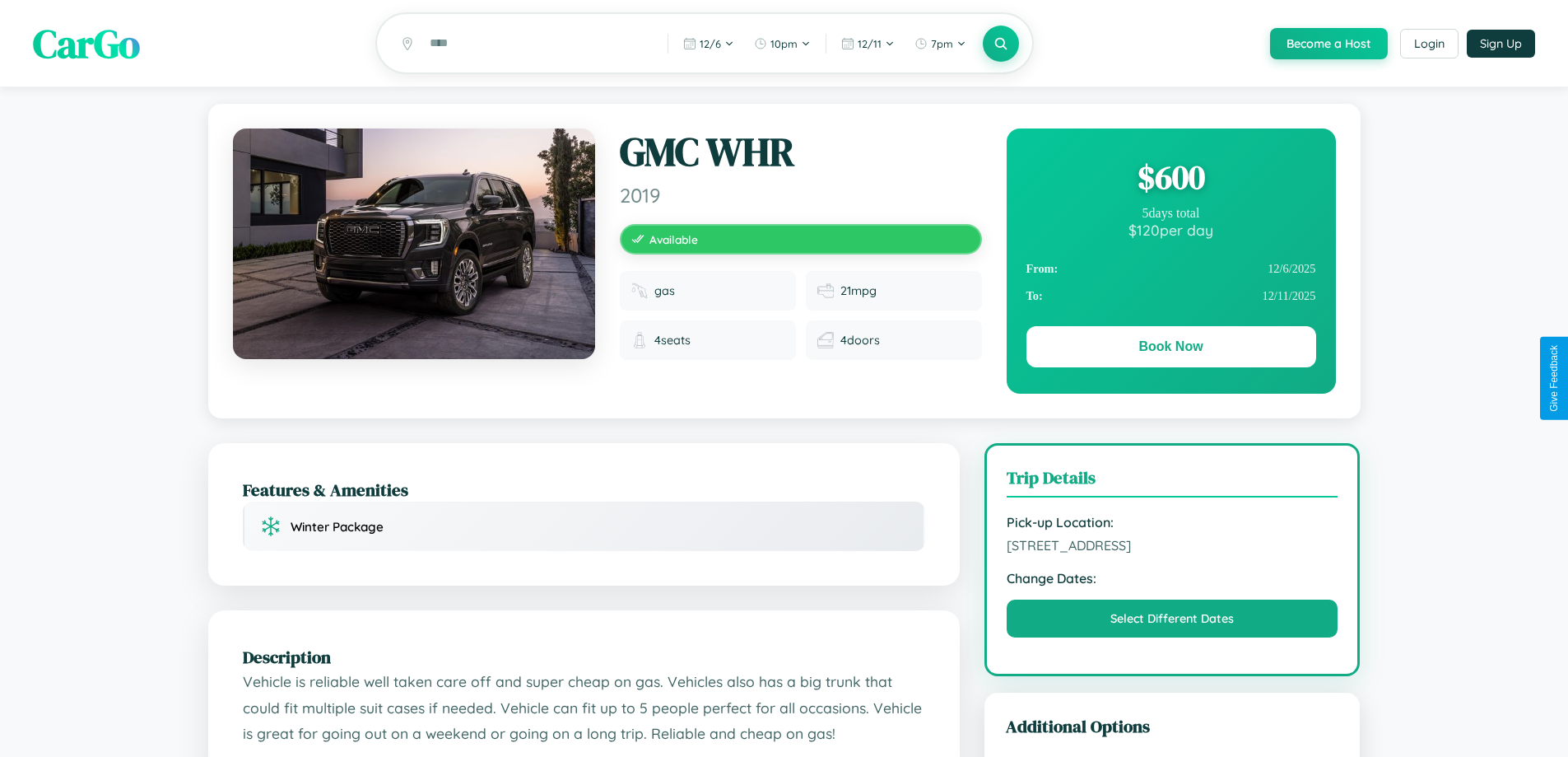
scroll to position [170, 0]
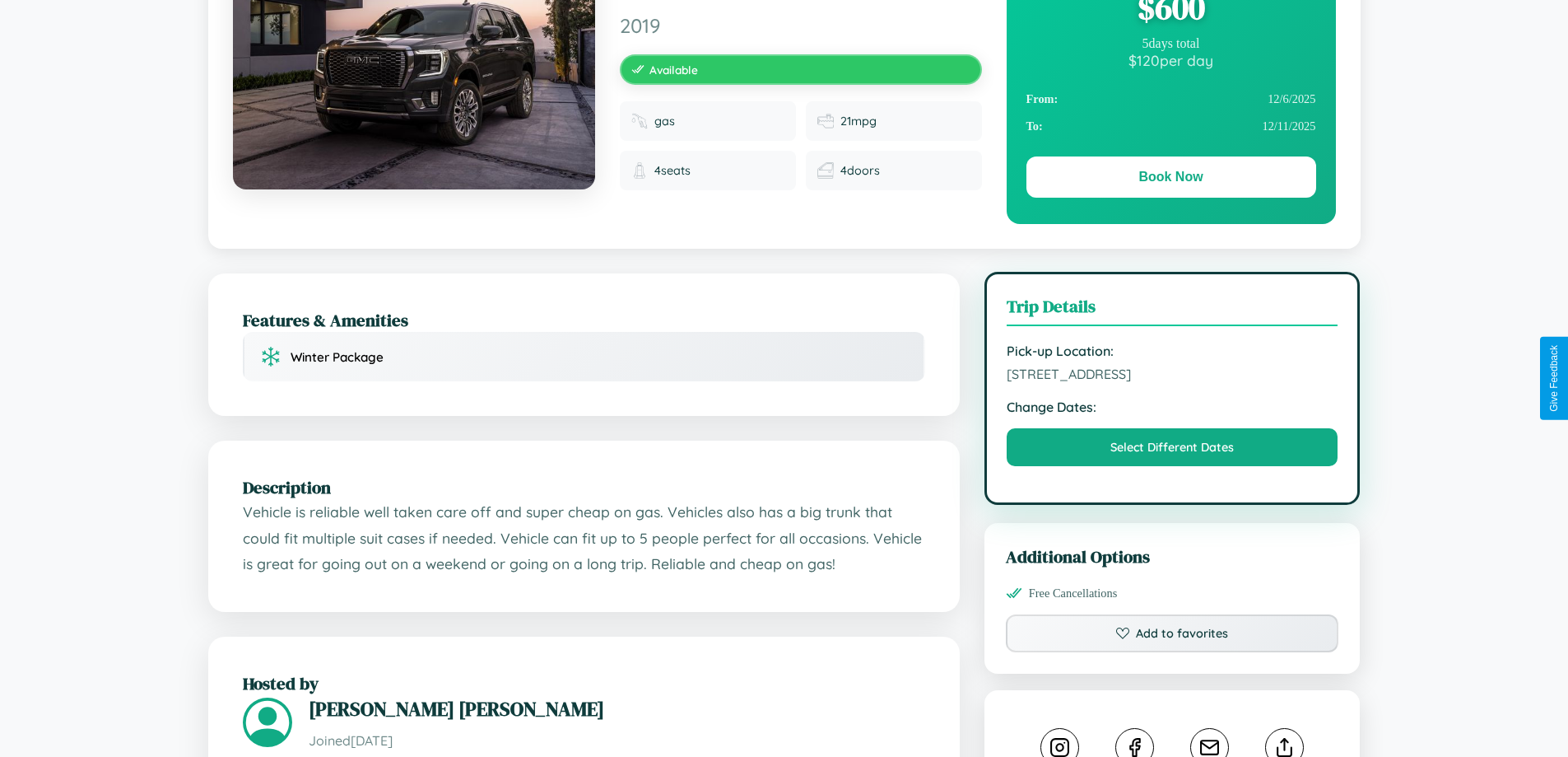
click at [1172, 376] on span "7331 Oak Street Barcelona 73588 Spain" at bounding box center [1173, 374] width 331 height 16
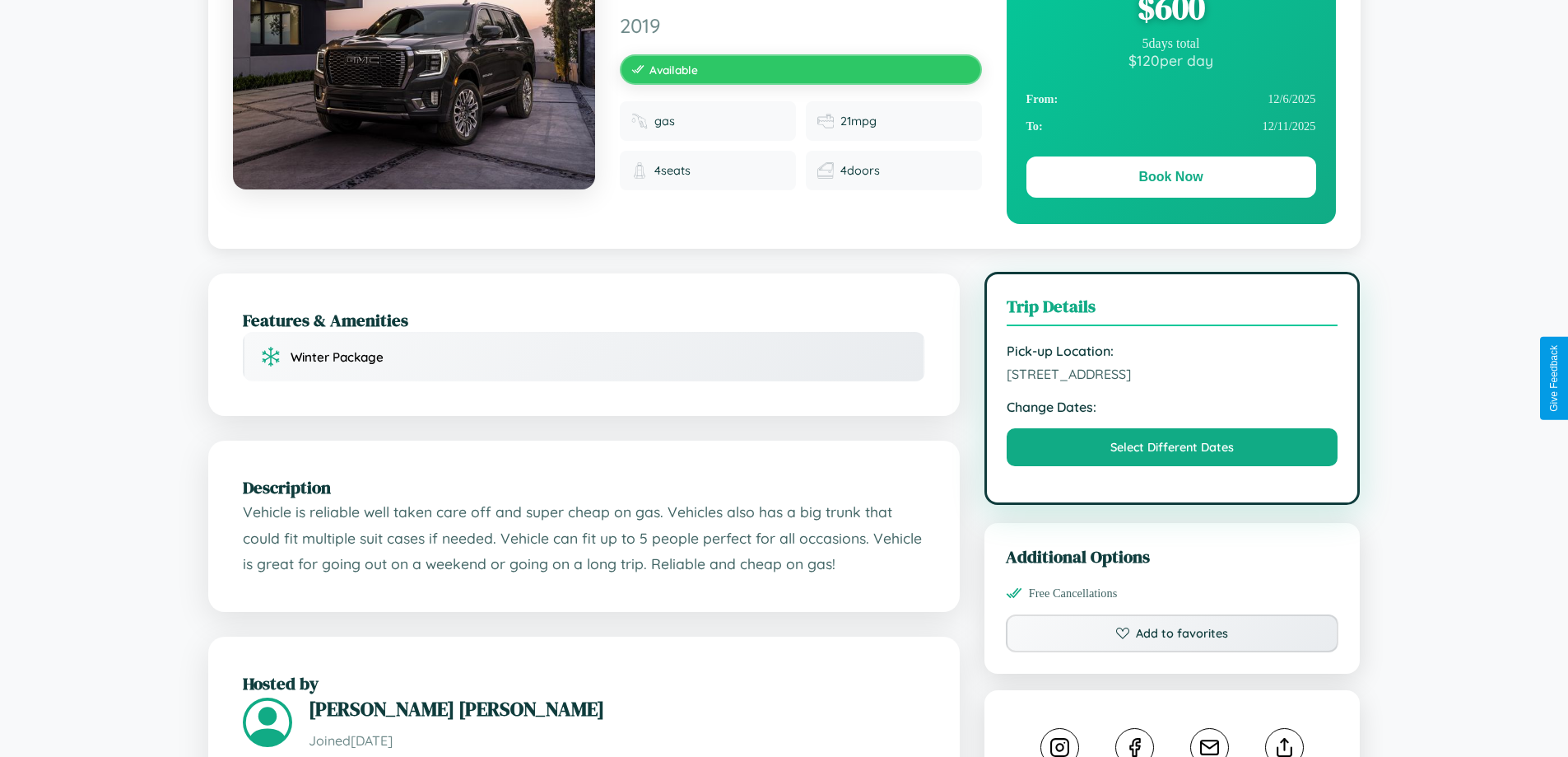
click at [1172, 376] on span "7331 Oak Street Barcelona 73588 Spain" at bounding box center [1173, 374] width 331 height 16
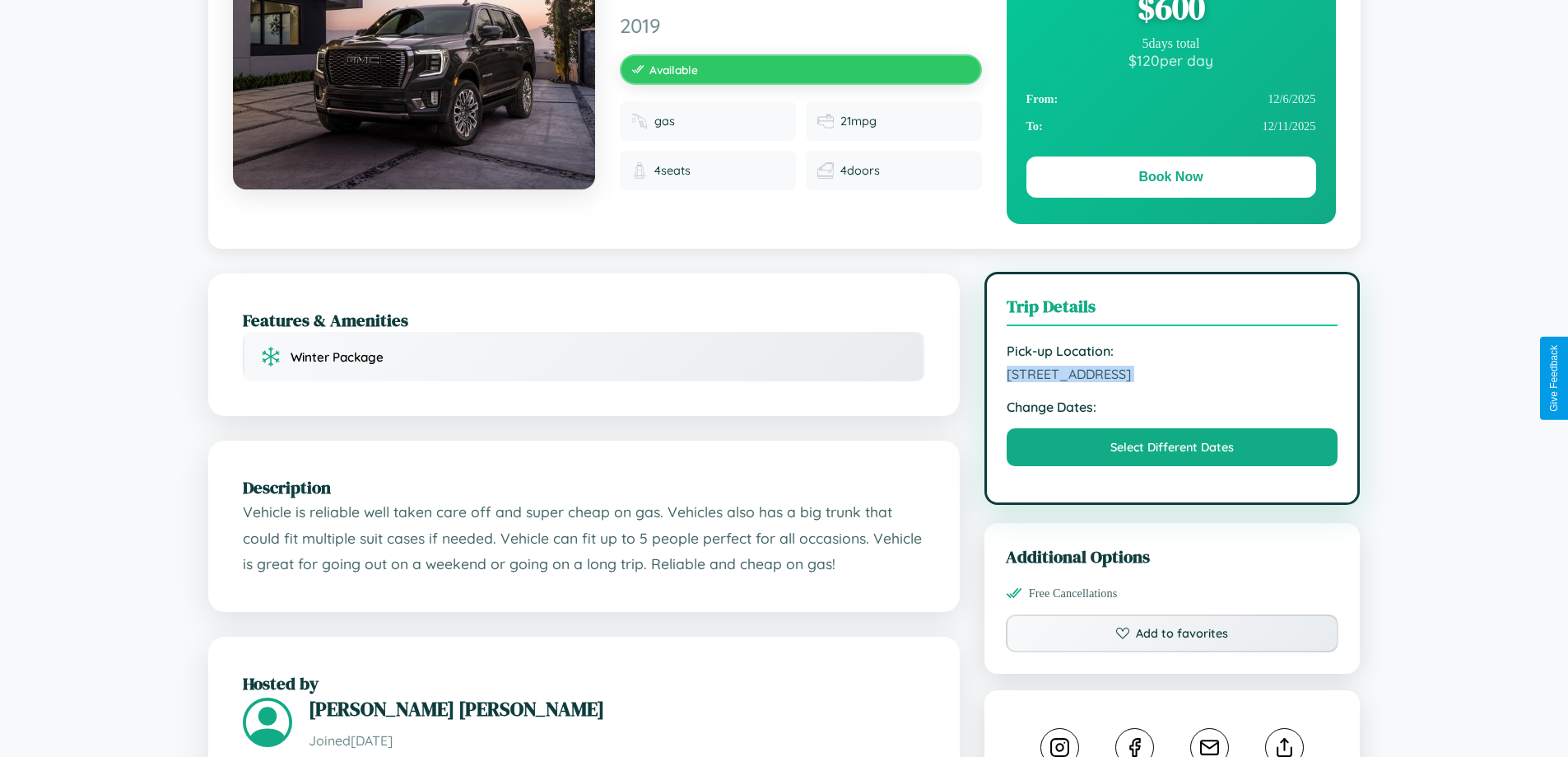
click at [1172, 376] on span "7331 Oak Street Barcelona 73588 Spain" at bounding box center [1173, 374] width 331 height 16
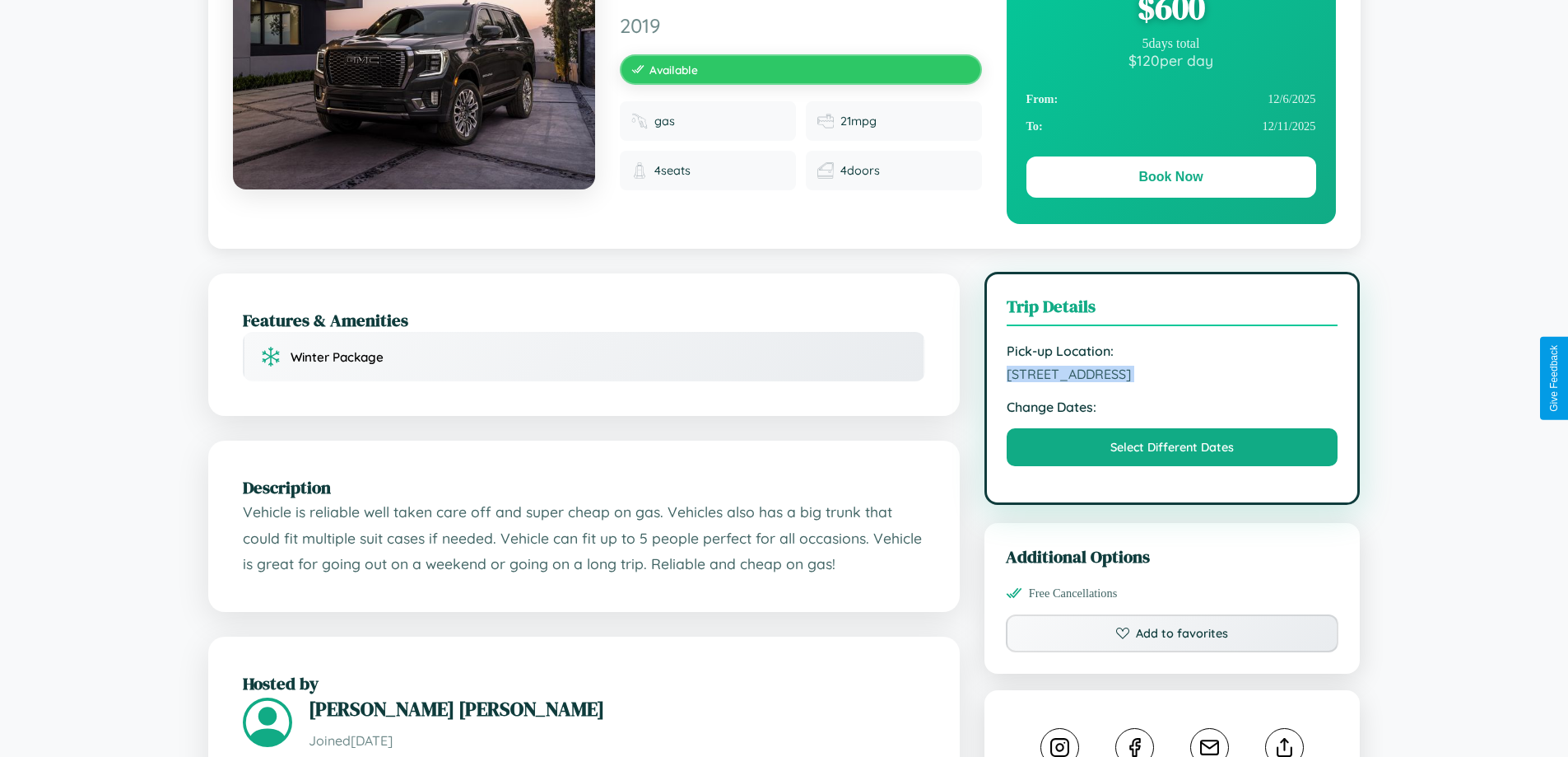
click at [1172, 376] on span "7331 Oak Street Barcelona 73588 Spain" at bounding box center [1173, 374] width 331 height 16
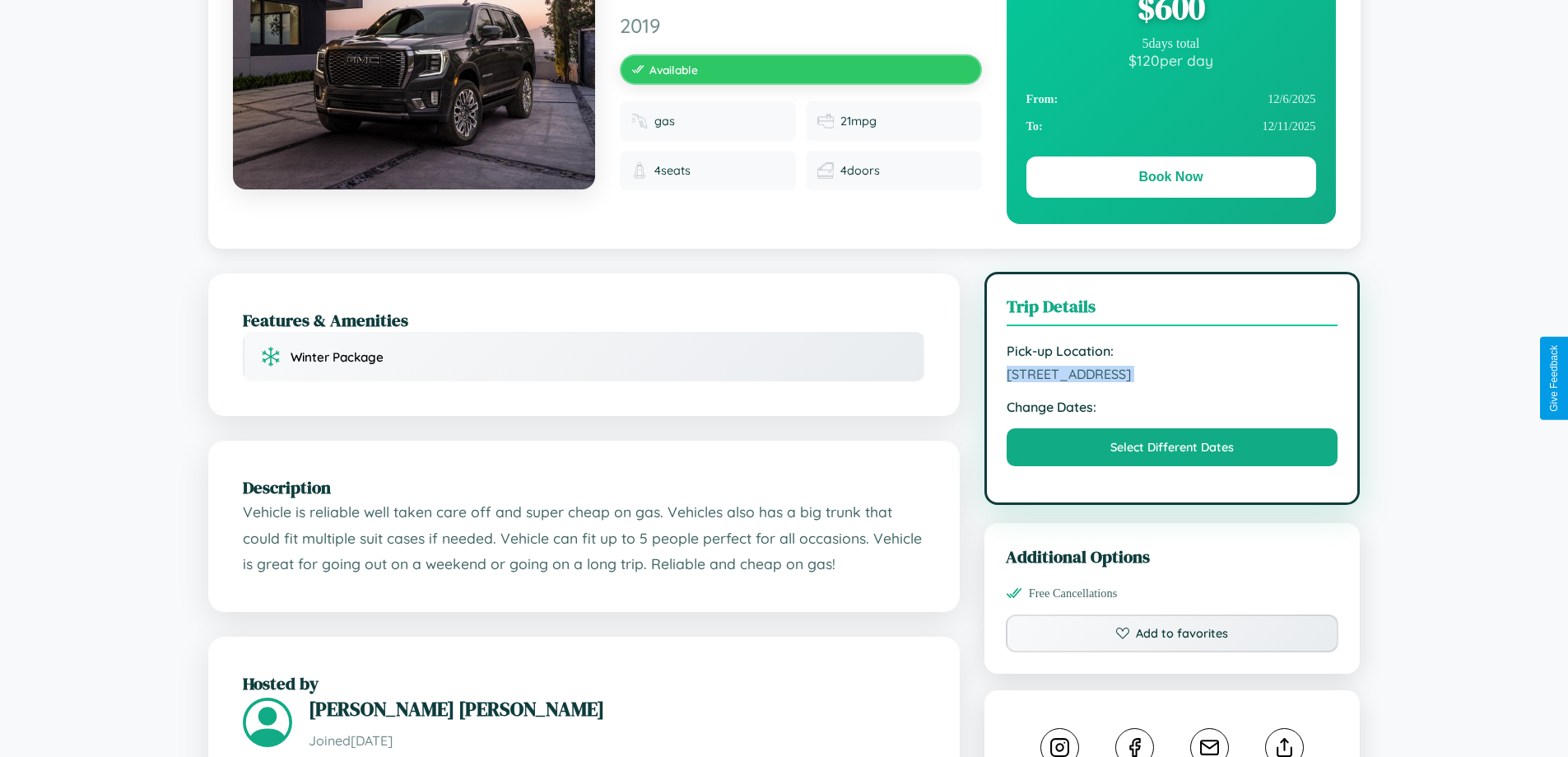
click at [1172, 376] on span "7331 Oak Street Barcelona 73588 Spain" at bounding box center [1173, 374] width 331 height 16
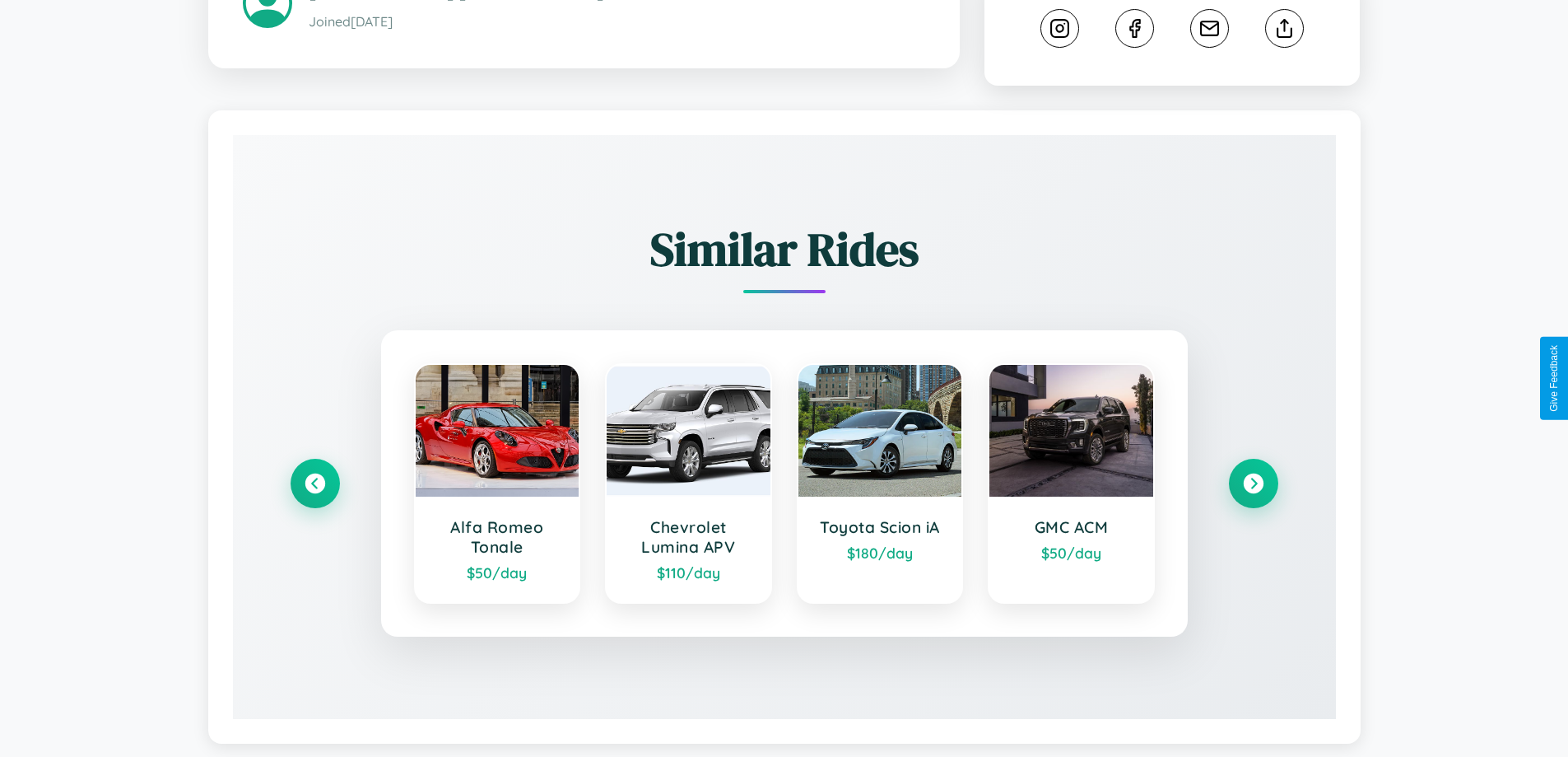
scroll to position [917, 0]
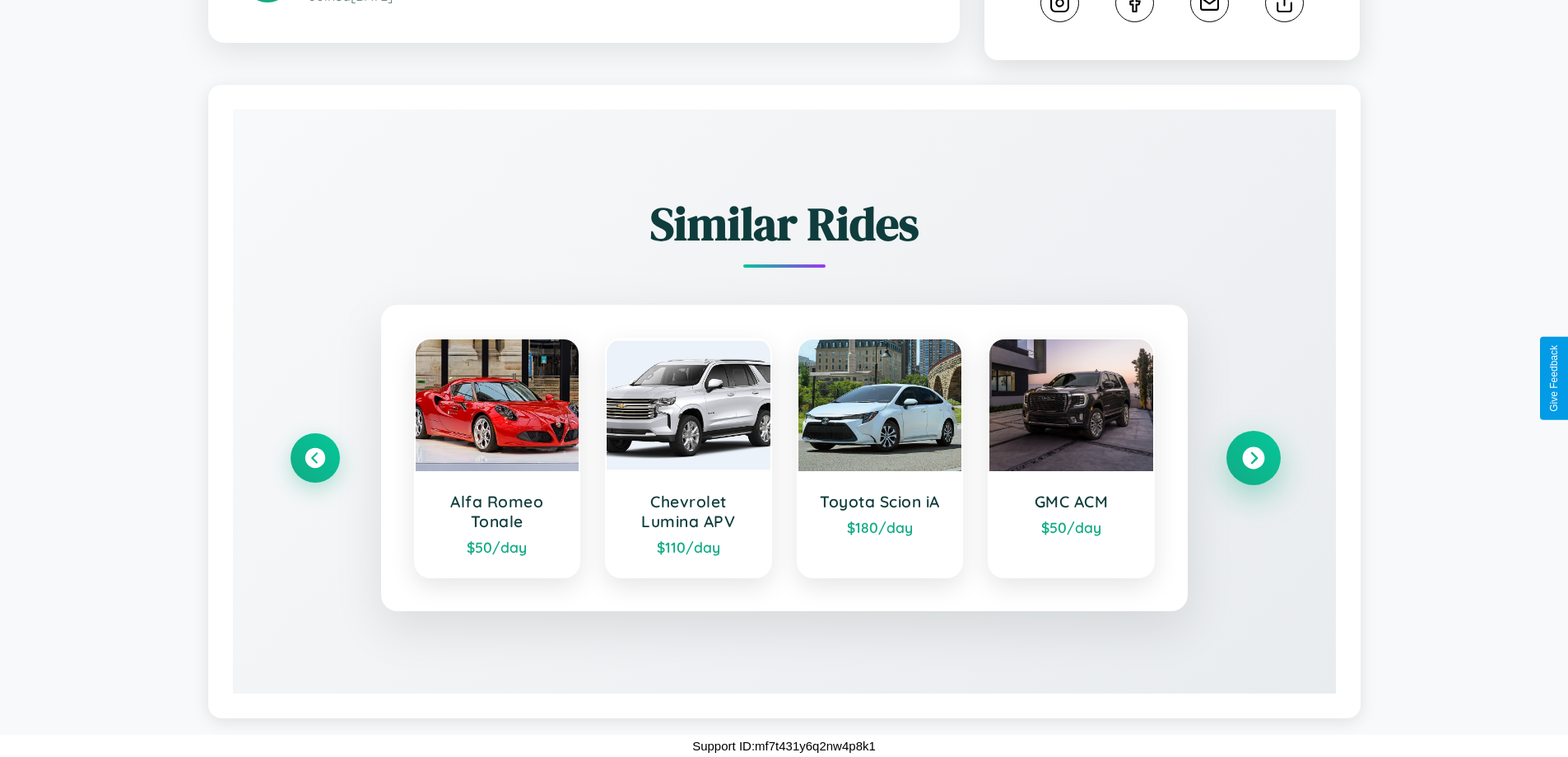
click at [1253, 457] on icon at bounding box center [1254, 458] width 22 height 22
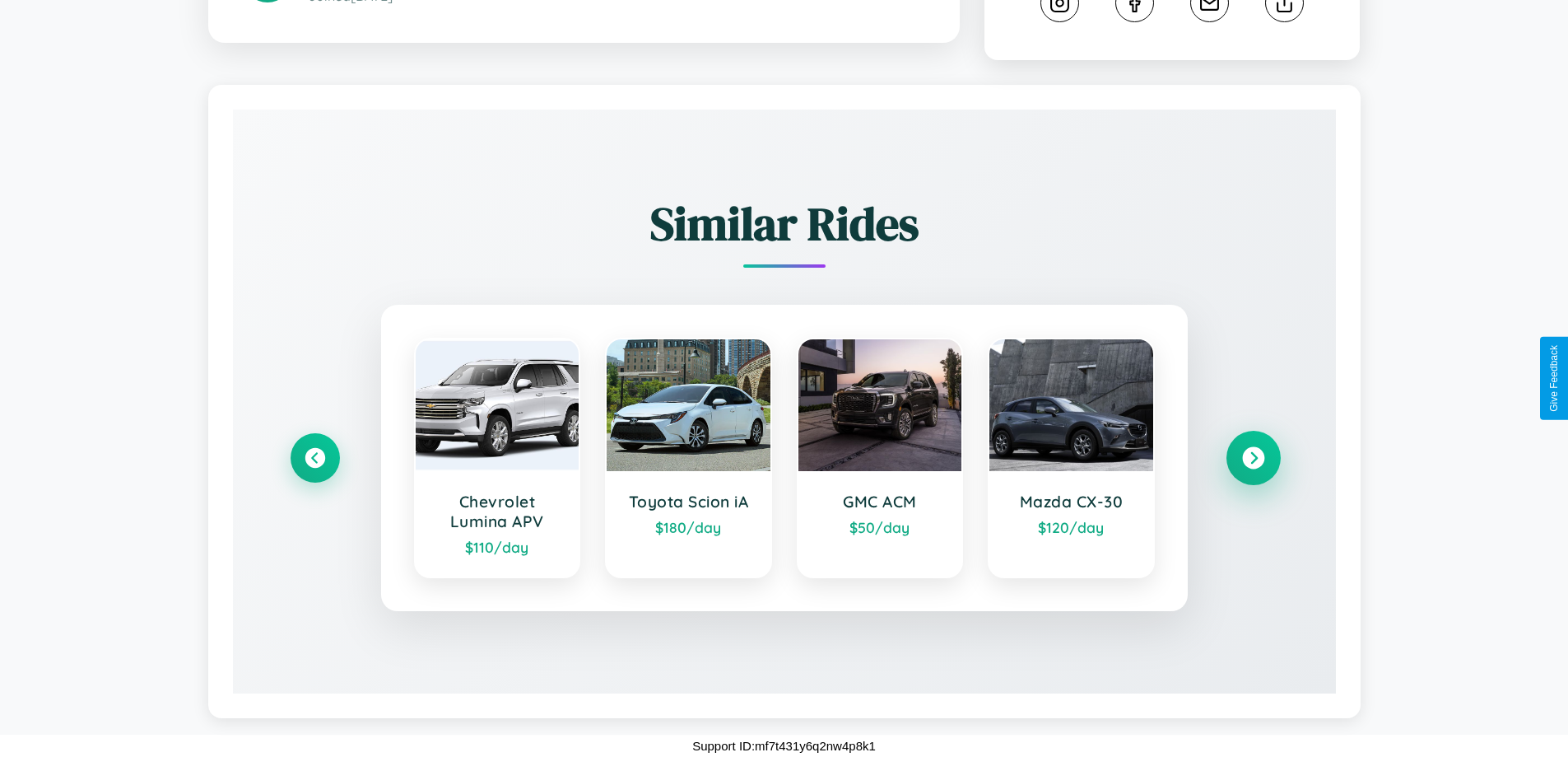
click at [1253, 457] on icon at bounding box center [1254, 458] width 22 height 22
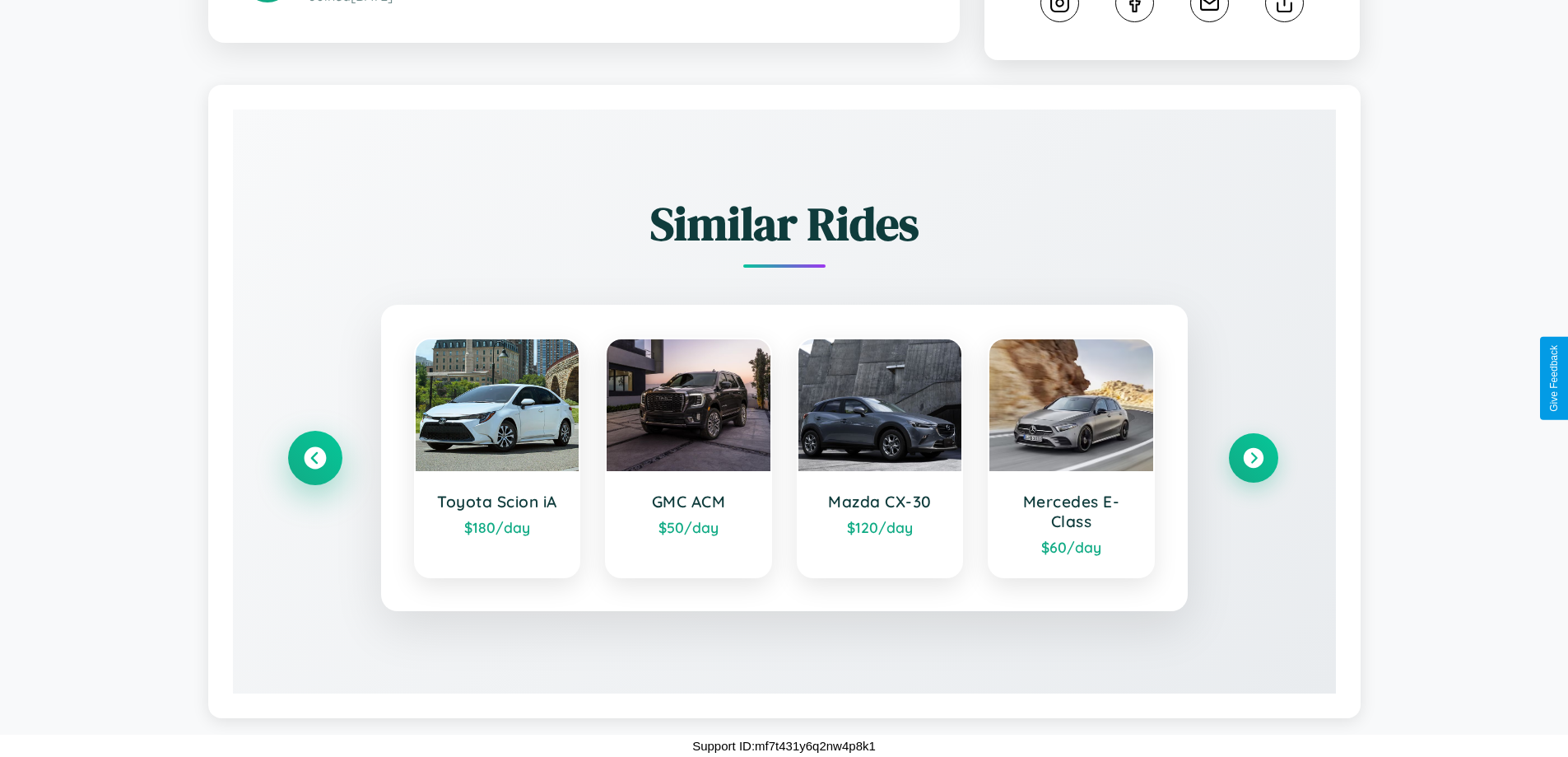
click at [314, 457] on icon at bounding box center [315, 458] width 22 height 22
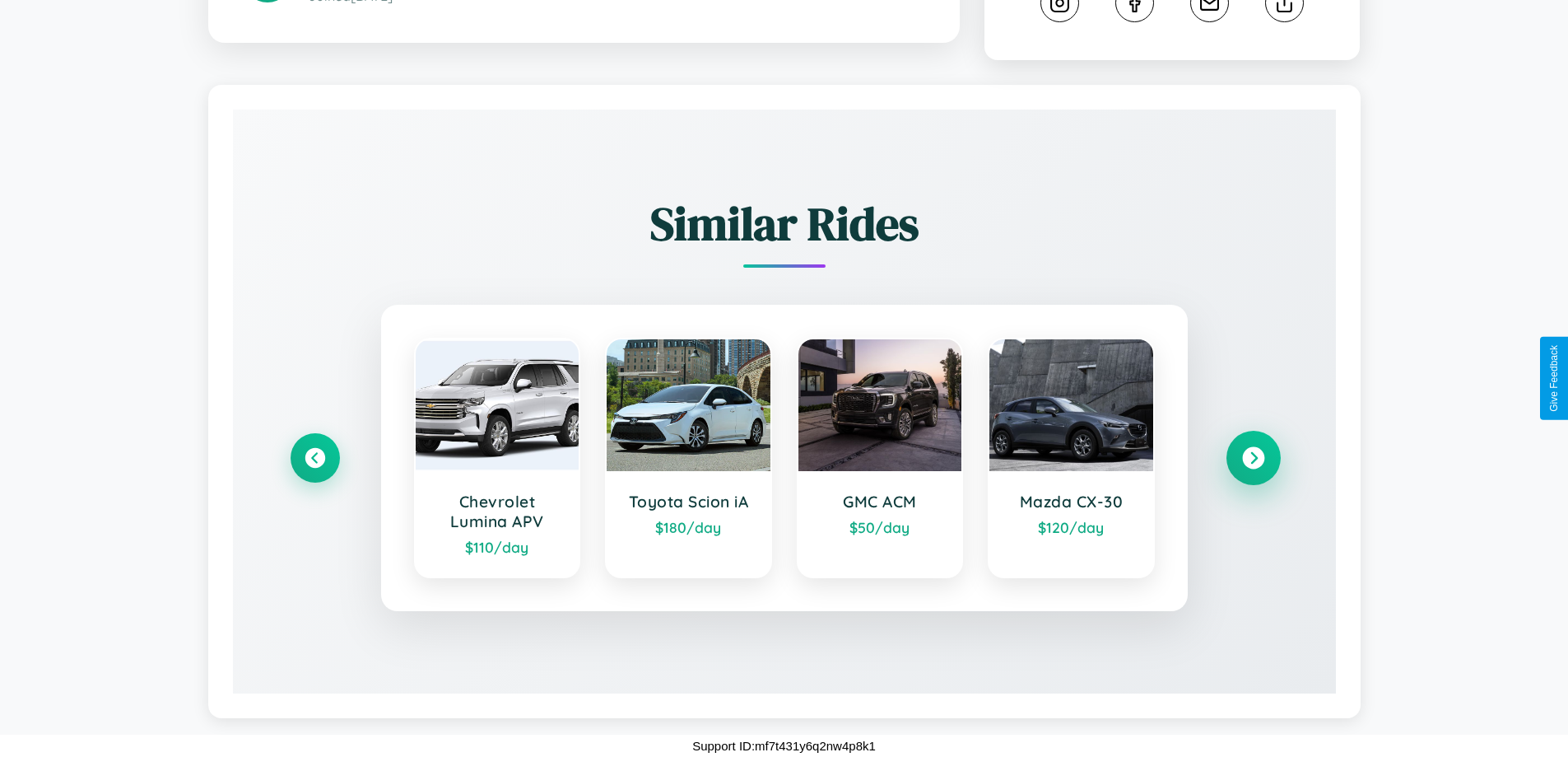
click at [1253, 457] on icon at bounding box center [1254, 458] width 22 height 22
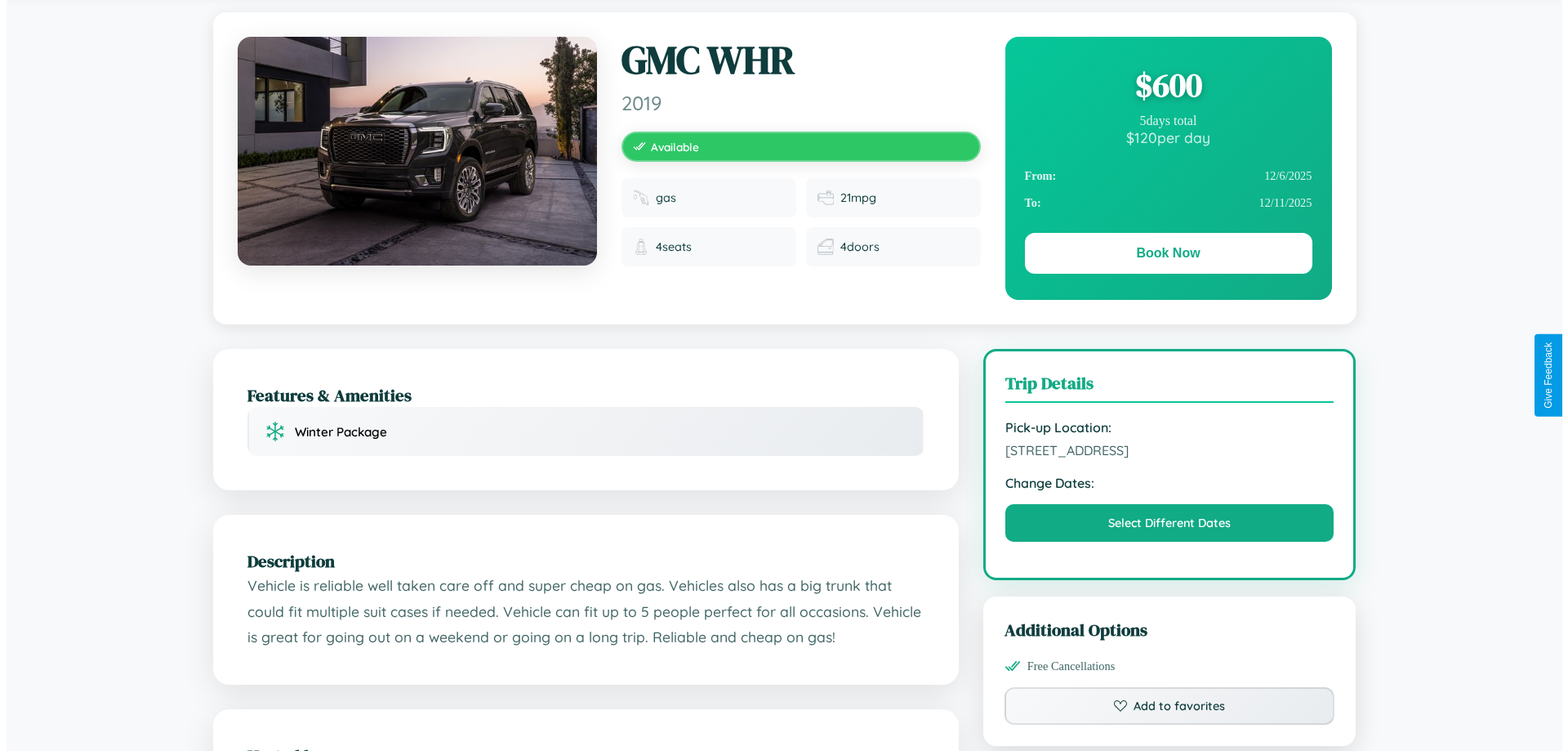
scroll to position [0, 0]
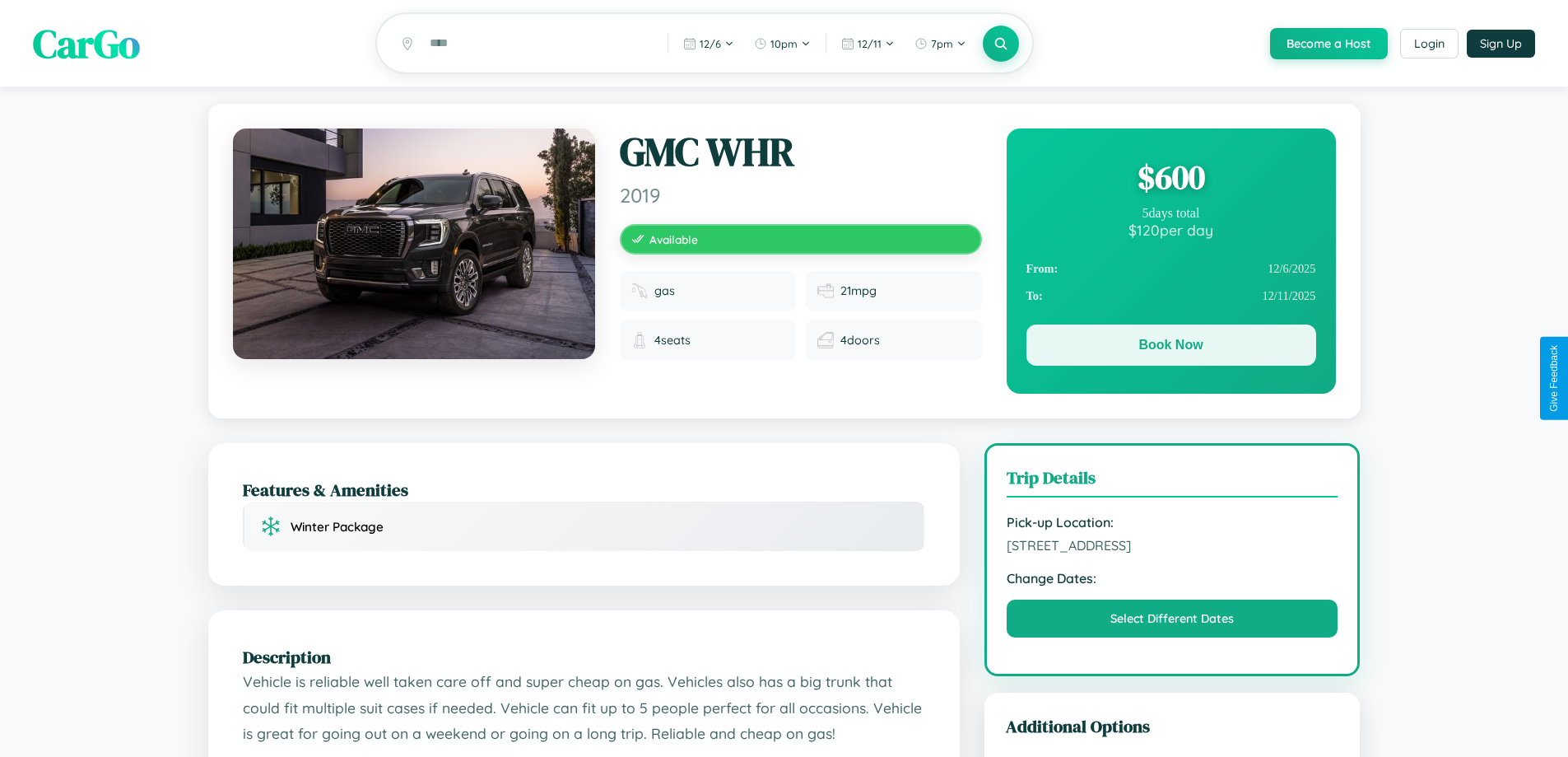
click at [1171, 349] on button "Book Now" at bounding box center [1172, 345] width 290 height 41
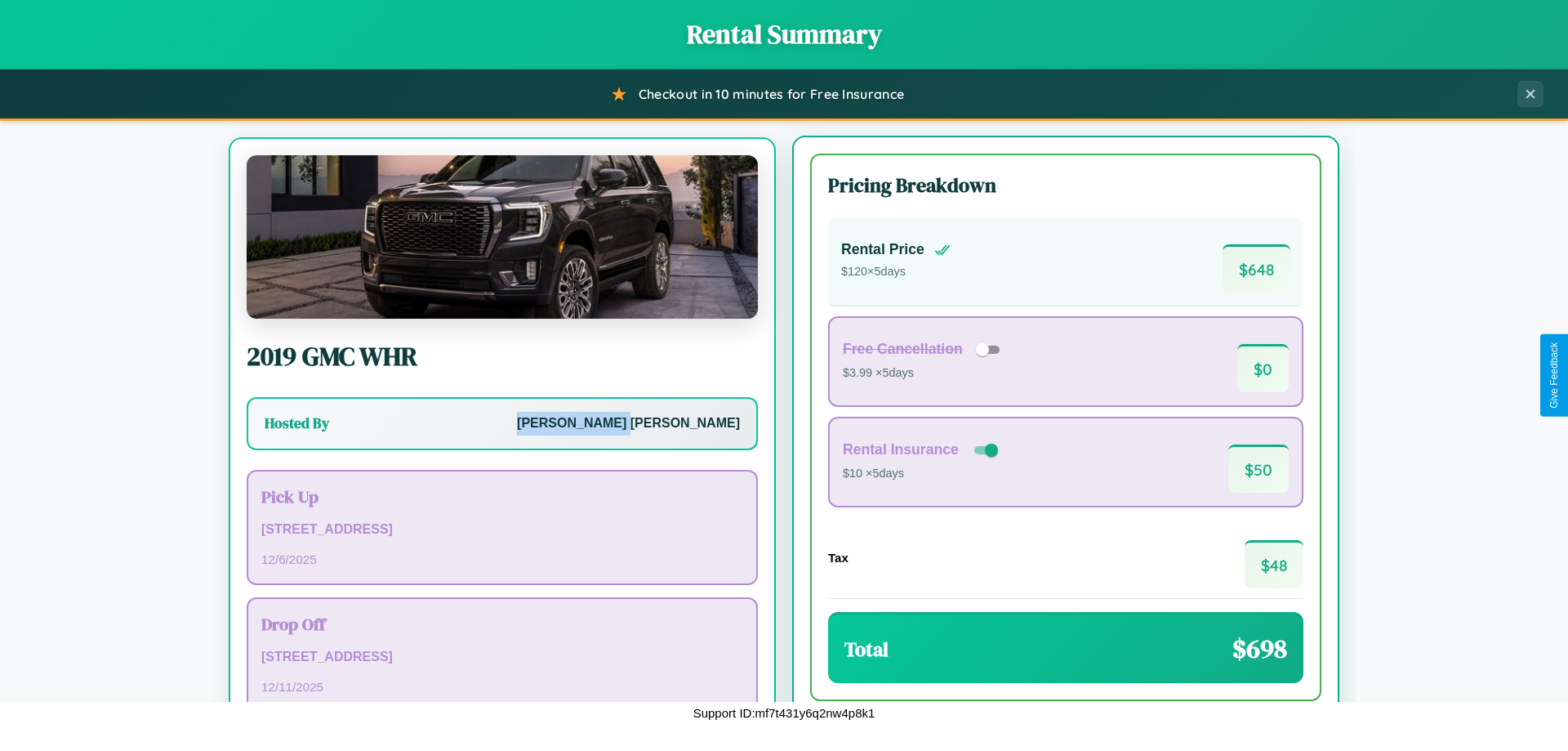
scroll to position [76, 0]
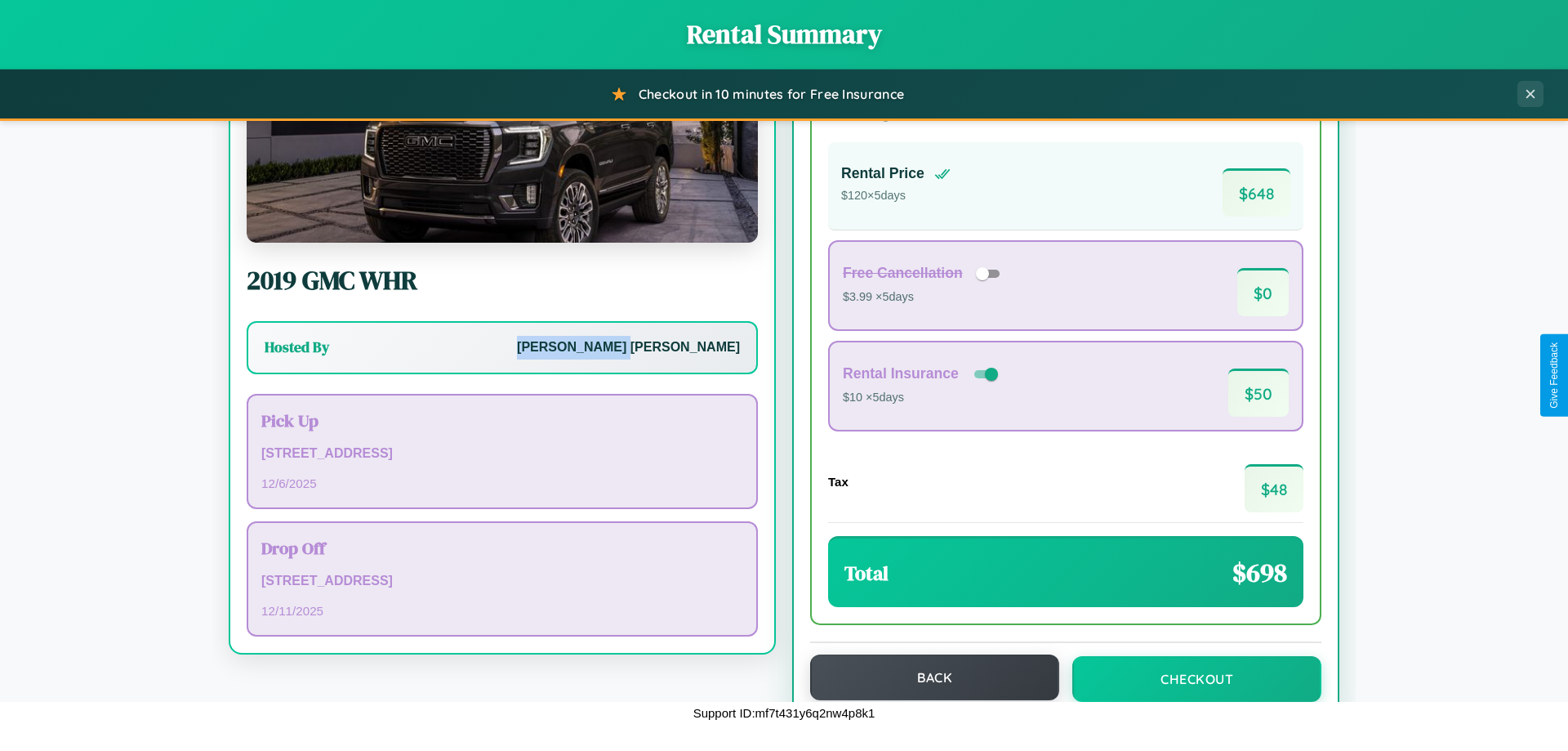
click at [927, 678] on button "Back" at bounding box center [934, 676] width 249 height 45
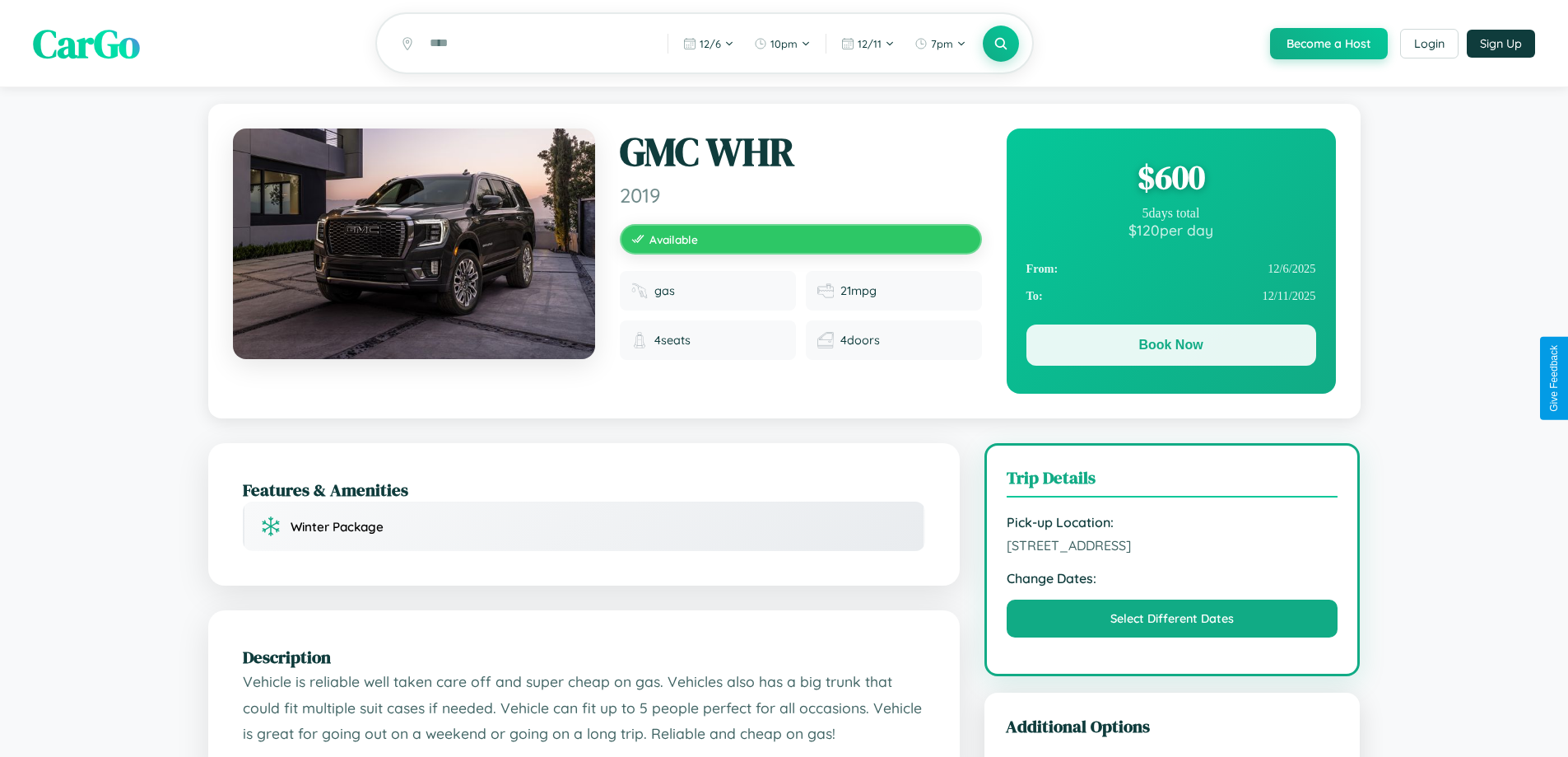
click at [1171, 348] on button "Book Now" at bounding box center [1172, 345] width 290 height 41
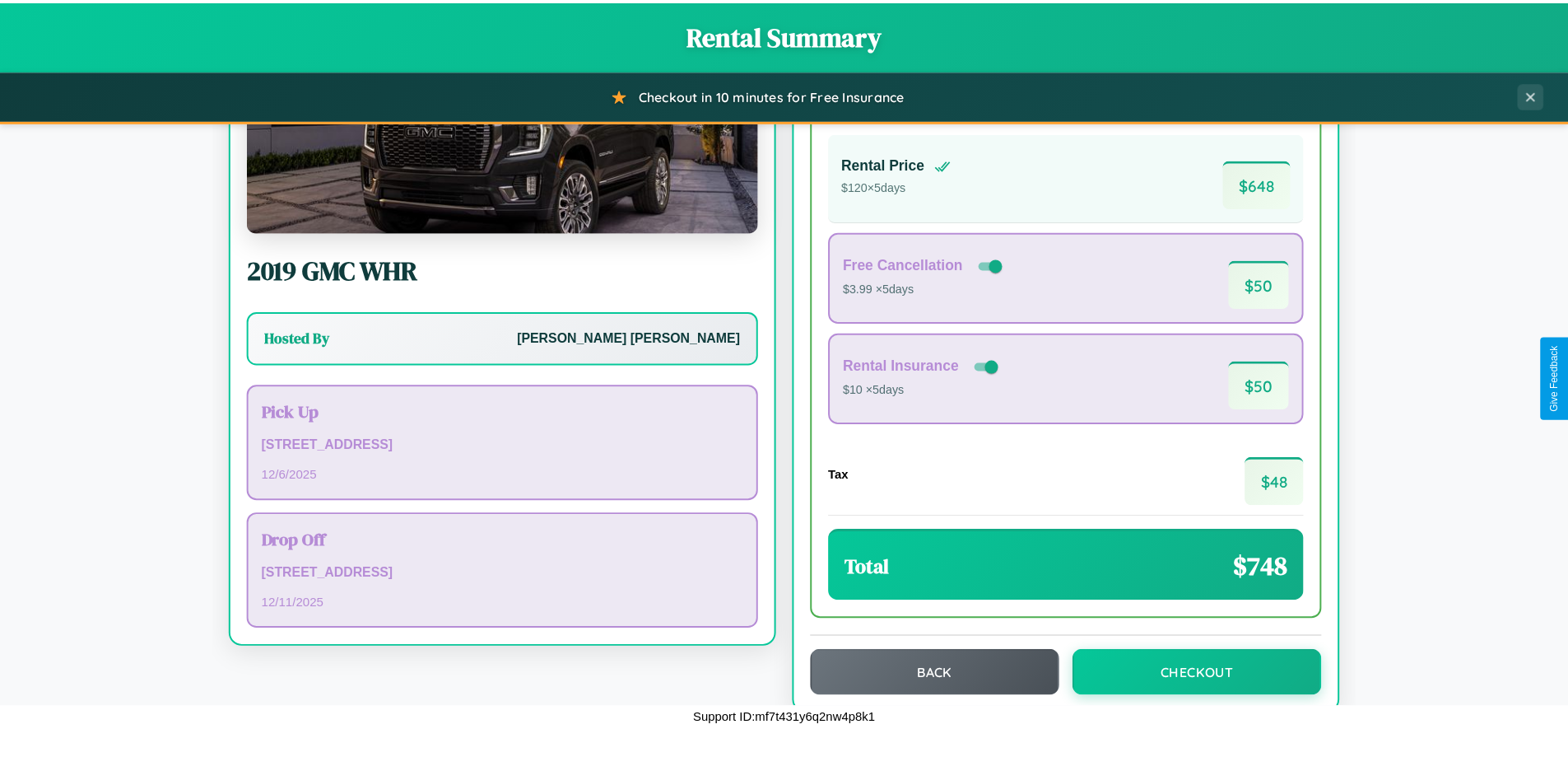
scroll to position [113, 0]
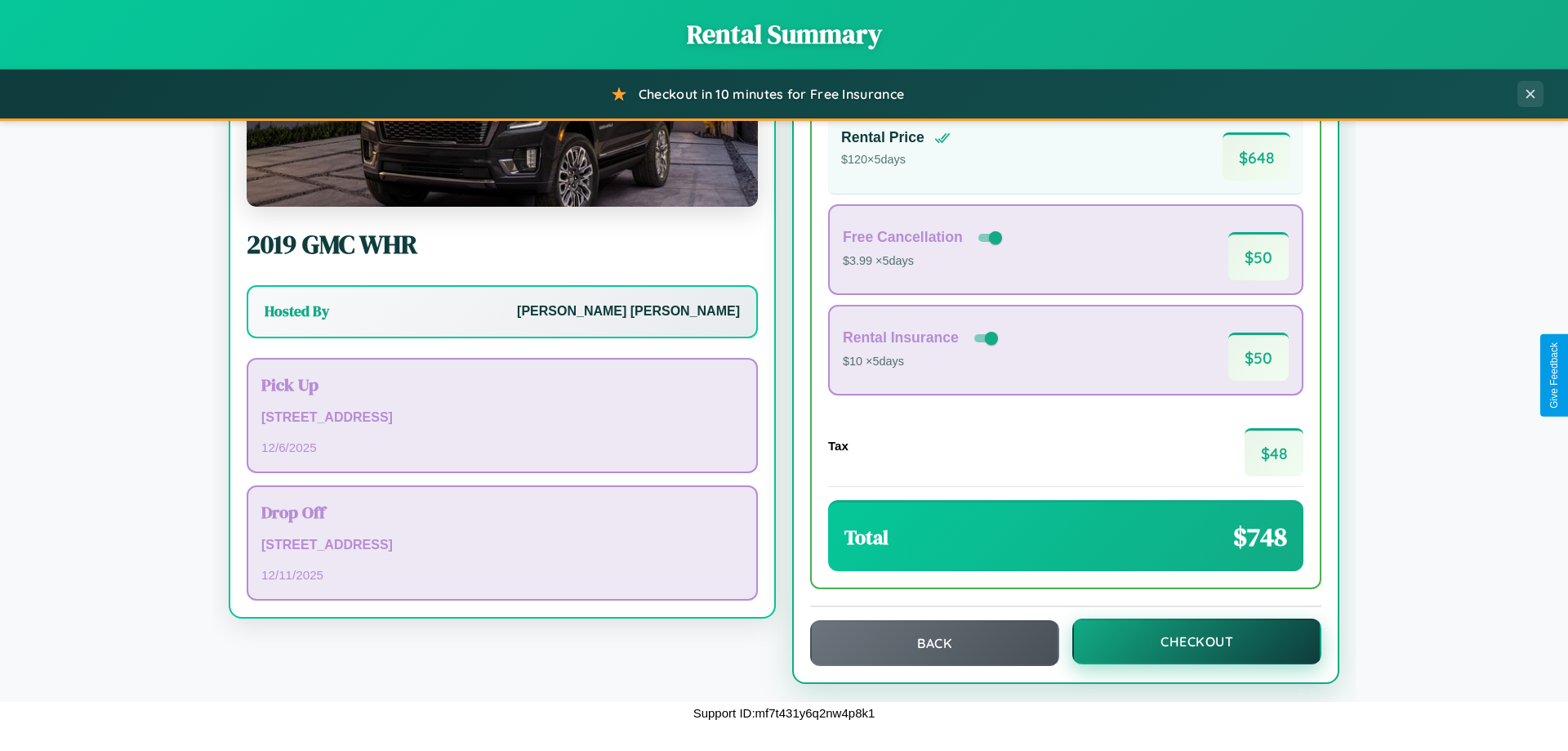
click at [1185, 641] on button "Checkout" at bounding box center [1197, 641] width 249 height 45
